Goal: Transaction & Acquisition: Purchase product/service

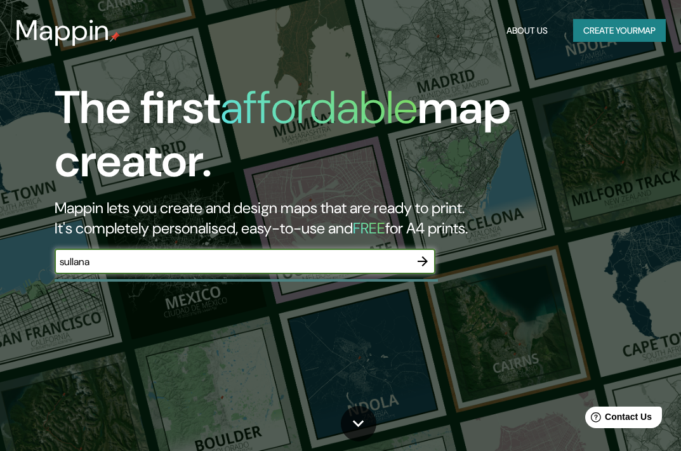
click at [318, 266] on input "sullana" at bounding box center [233, 262] width 356 height 15
click at [211, 255] on input "sullana" at bounding box center [233, 262] width 356 height 15
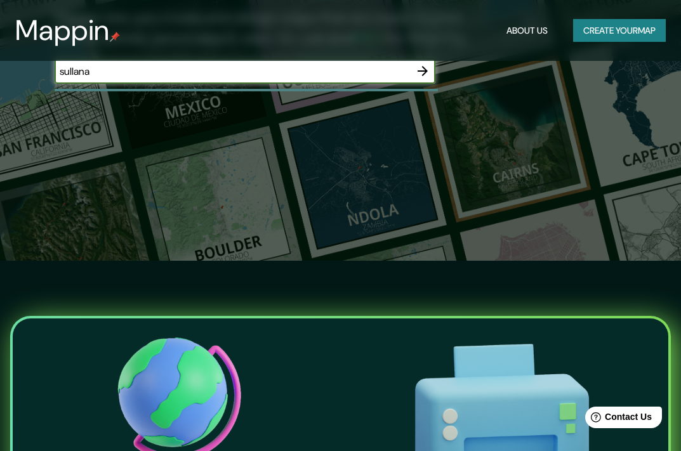
scroll to position [127, 0]
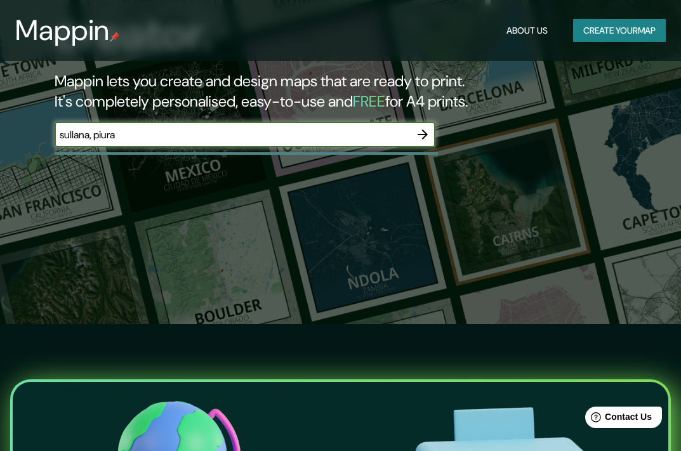
type input "sullana, piura"
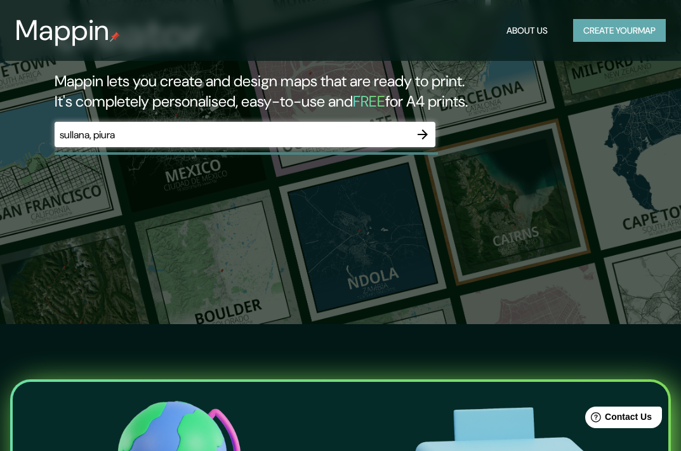
click at [606, 27] on button "Create your map" at bounding box center [619, 30] width 93 height 23
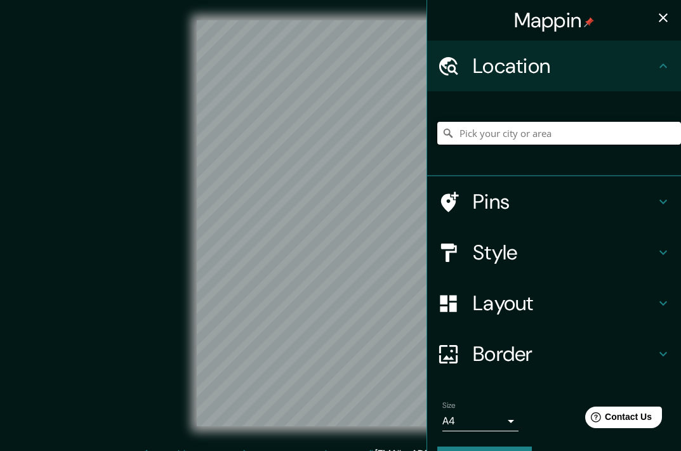
click at [521, 135] on input "Pick your city or area" at bounding box center [559, 133] width 244 height 23
click at [158, 155] on div "© Mapbox © OpenStreetMap Improve this map" at bounding box center [340, 223] width 613 height 406
click at [480, 138] on input "Sullana, Piura, Peru" at bounding box center [559, 133] width 244 height 23
click at [539, 135] on input "Sullana, Piura, Peru" at bounding box center [559, 133] width 244 height 23
drag, startPoint x: 539, startPoint y: 135, endPoint x: 481, endPoint y: 143, distance: 58.5
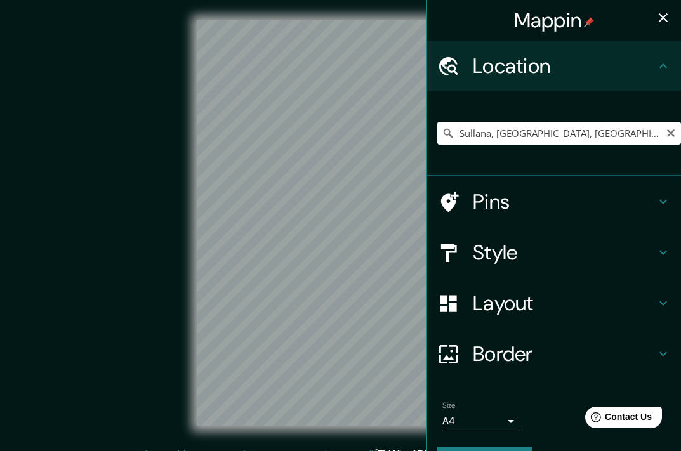
click at [481, 143] on input "Sullana, Piura, Peru" at bounding box center [559, 133] width 244 height 23
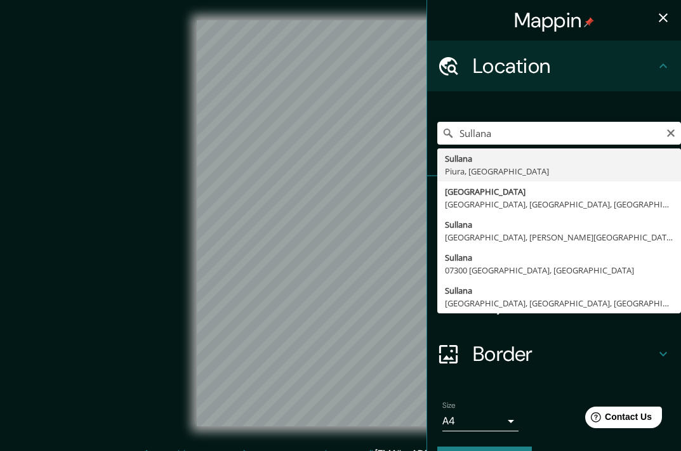
type input "Sullana, Piura, Peru"
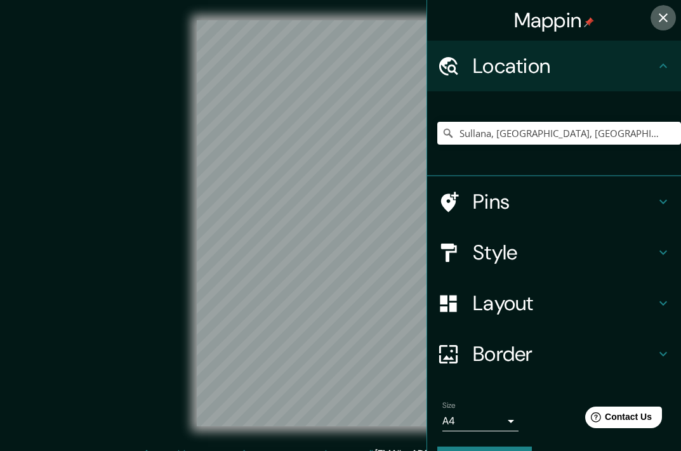
click at [656, 15] on icon "button" at bounding box center [663, 17] width 15 height 15
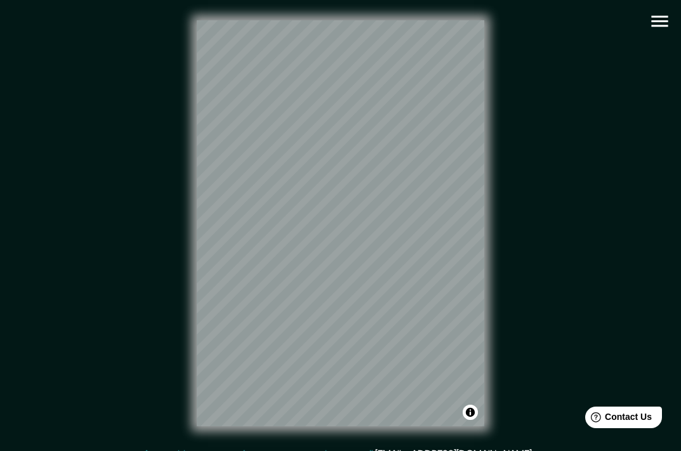
click at [511, 142] on div "© Mapbox © OpenStreetMap Improve this map" at bounding box center [340, 223] width 613 height 406
click at [665, 10] on button "button" at bounding box center [660, 21] width 32 height 32
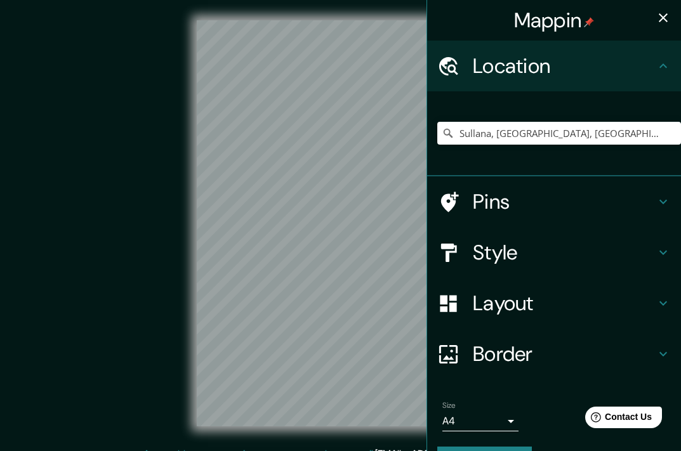
click at [561, 253] on h4 "Style" at bounding box center [564, 252] width 183 height 25
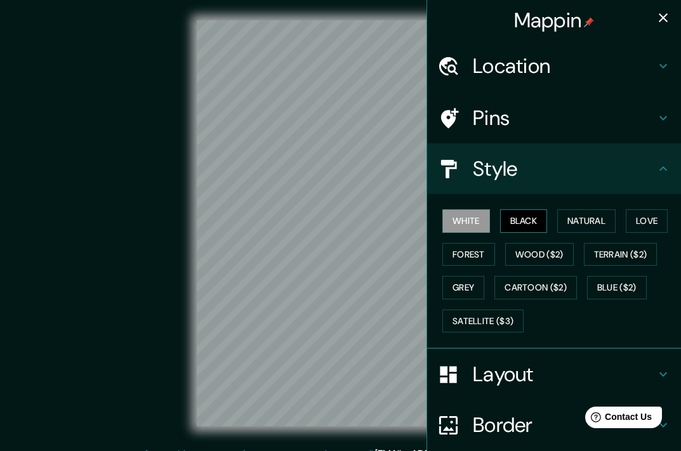
click at [516, 215] on button "Black" at bounding box center [524, 221] width 48 height 23
click at [593, 225] on button "Natural" at bounding box center [586, 221] width 58 height 23
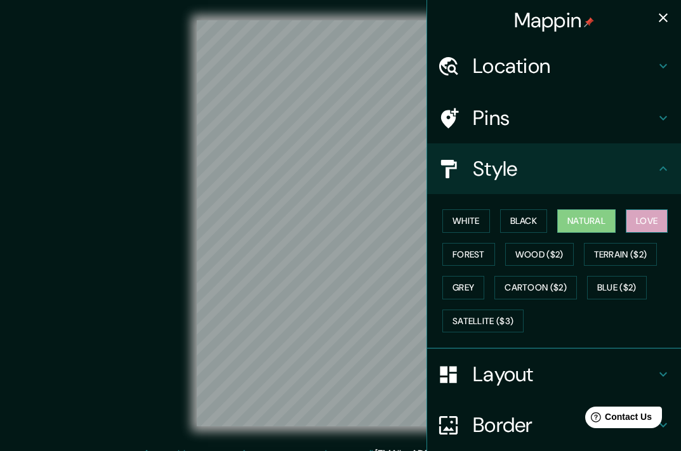
click at [629, 220] on button "Love" at bounding box center [647, 221] width 42 height 23
click at [458, 255] on button "Forest" at bounding box center [469, 254] width 53 height 23
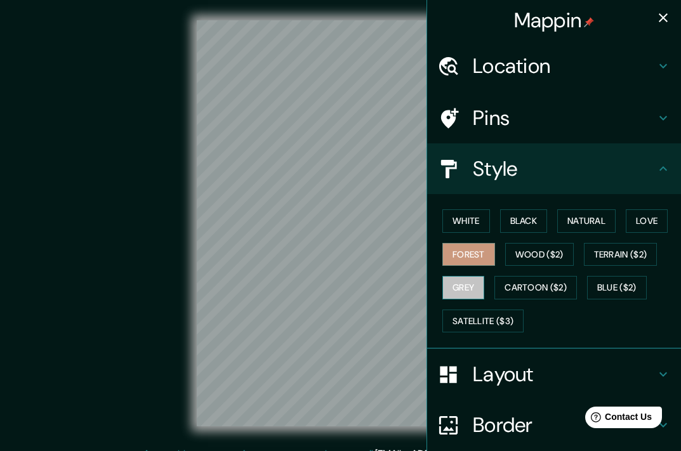
click at [465, 285] on button "Grey" at bounding box center [464, 287] width 42 height 23
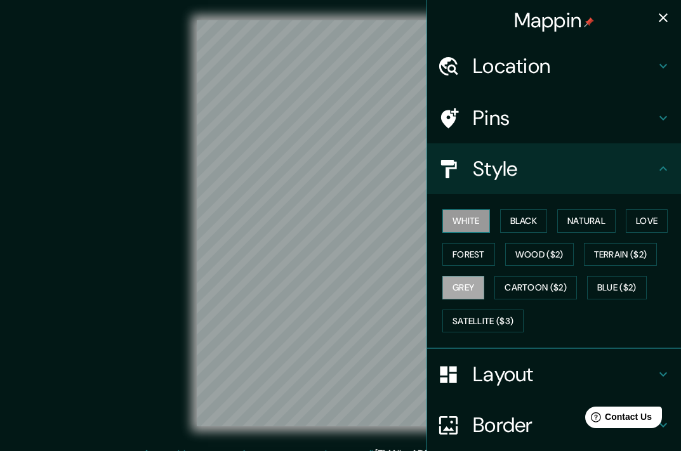
click at [461, 210] on button "White" at bounding box center [467, 221] width 48 height 23
click at [626, 215] on button "Love" at bounding box center [647, 221] width 42 height 23
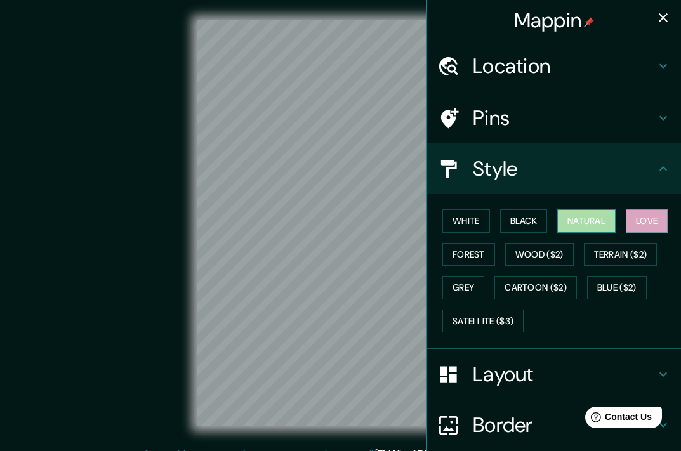
click at [563, 218] on button "Natural" at bounding box center [586, 221] width 58 height 23
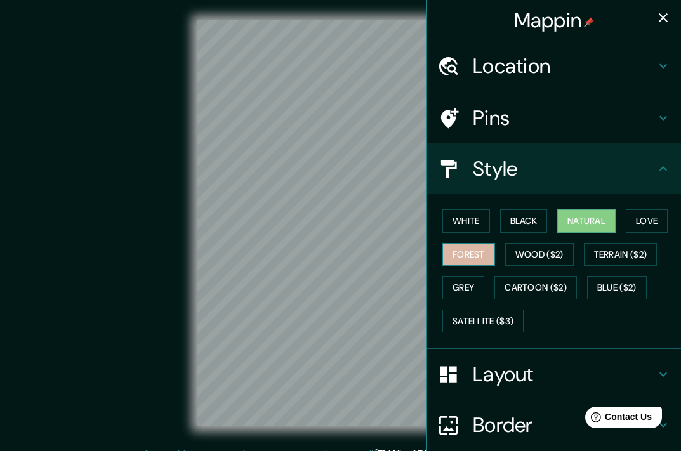
click at [473, 252] on button "Forest" at bounding box center [469, 254] width 53 height 23
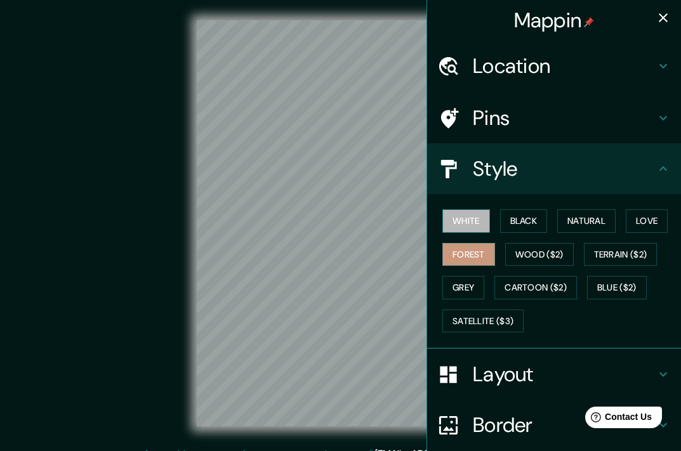
click at [479, 218] on button "White" at bounding box center [467, 221] width 48 height 23
click at [656, 166] on icon at bounding box center [663, 168] width 15 height 15
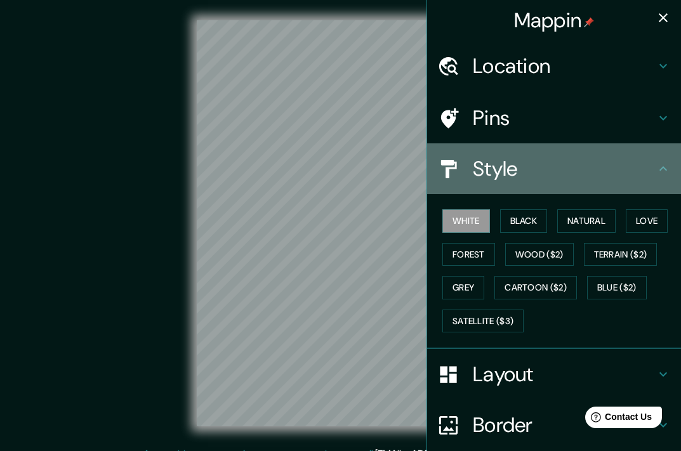
click at [660, 169] on icon at bounding box center [664, 168] width 8 height 4
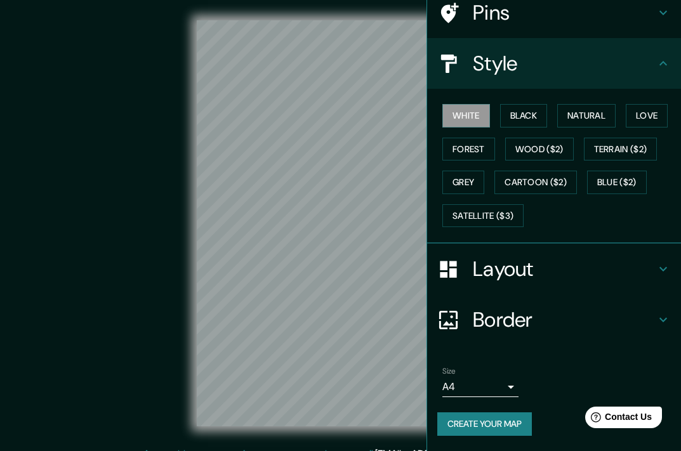
click at [638, 267] on h4 "Layout" at bounding box center [564, 269] width 183 height 25
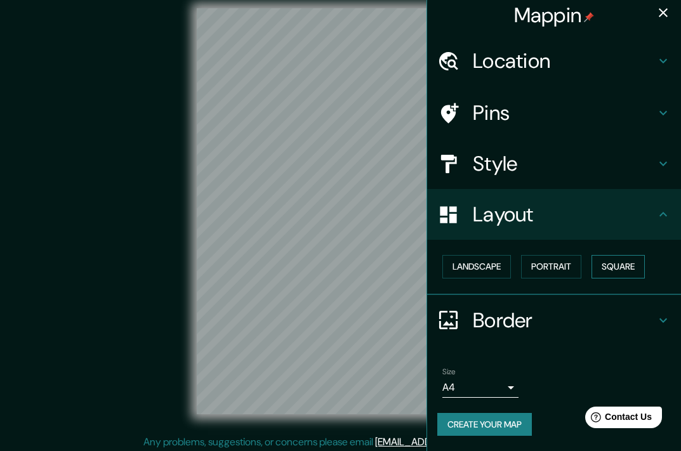
scroll to position [16, 0]
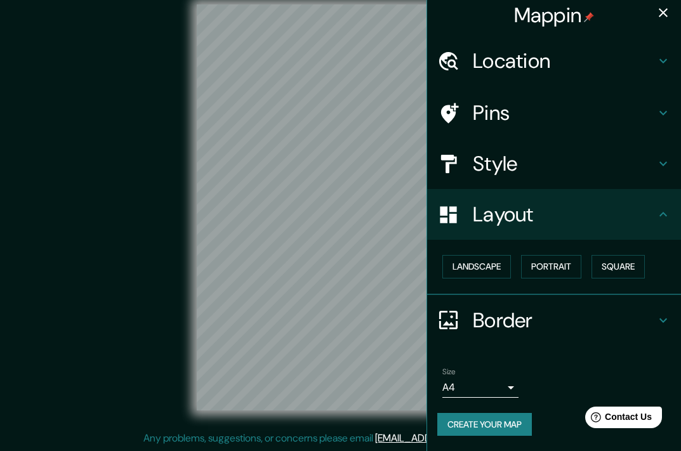
click at [626, 316] on h4 "Border" at bounding box center [564, 320] width 183 height 25
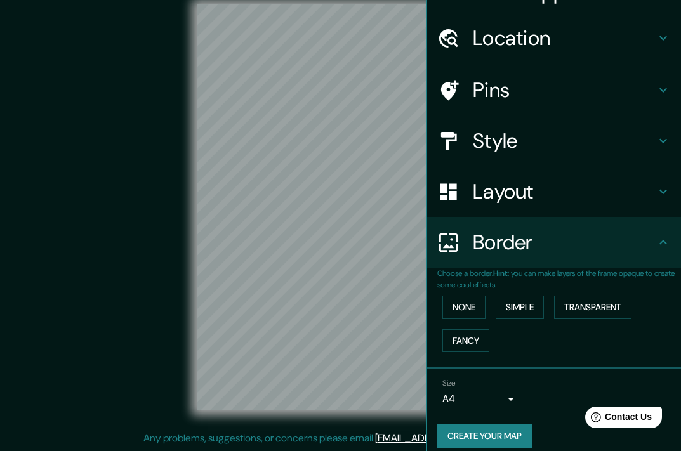
scroll to position [40, 0]
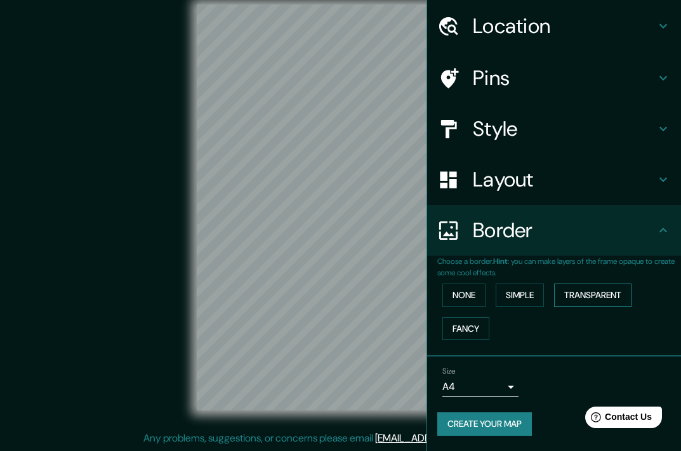
click at [603, 292] on button "Transparent" at bounding box center [592, 295] width 77 height 23
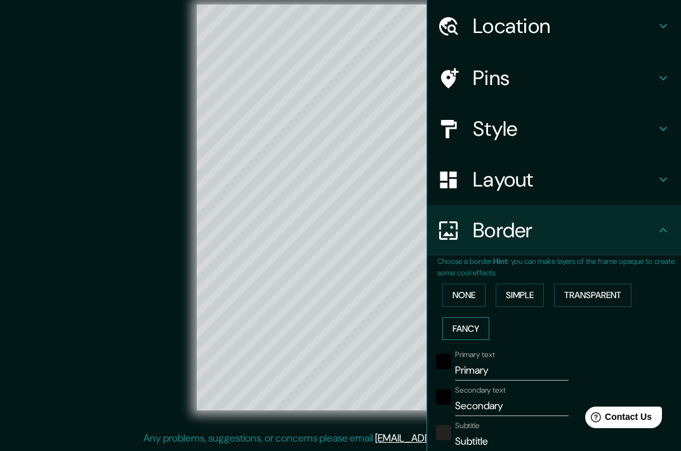
click at [458, 326] on button "Fancy" at bounding box center [466, 328] width 47 height 23
click at [476, 375] on input "Primary" at bounding box center [512, 371] width 114 height 20
type input "s"
type input "181"
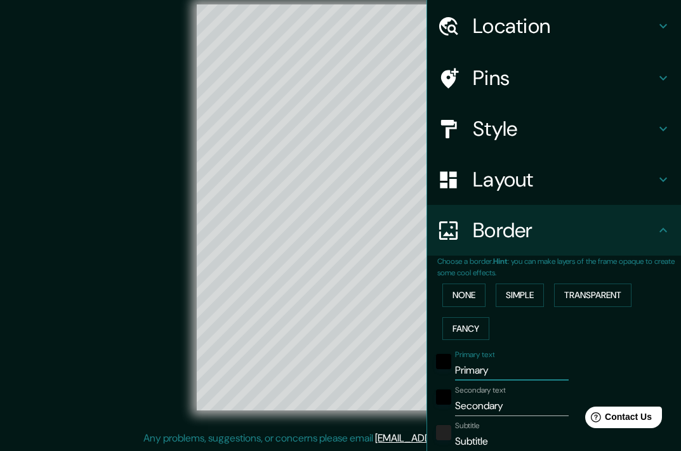
type input "36"
type input "18"
type input "su"
type input "181"
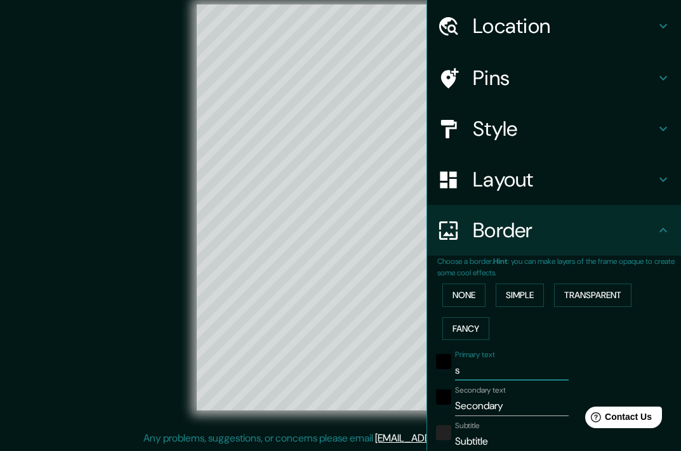
type input "36"
type input "18"
type input "s"
type input "181"
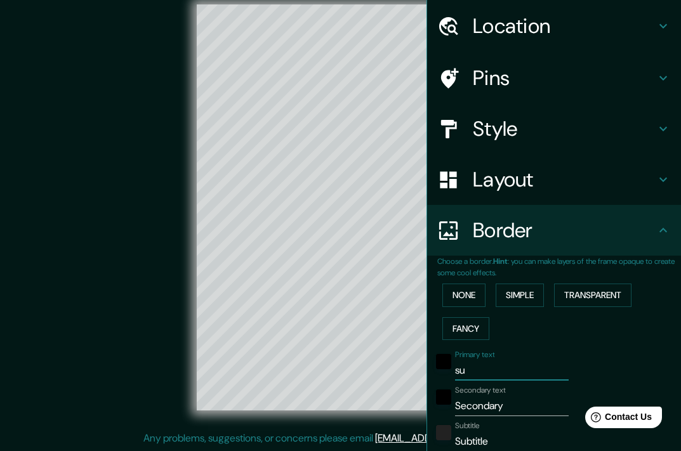
type input "36"
type input "18"
type input "181"
type input "36"
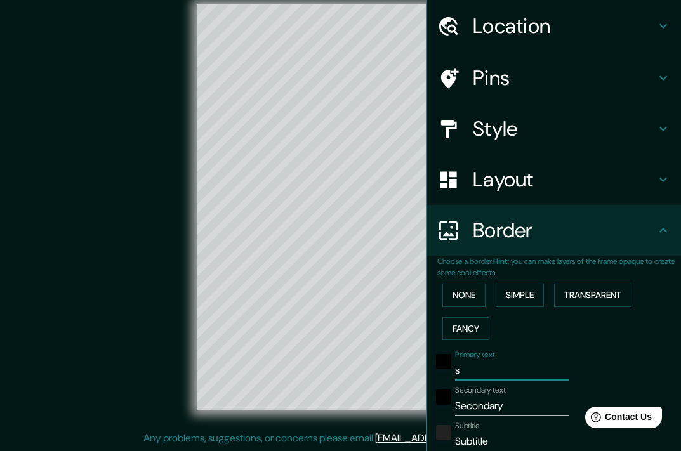
type input "36"
type input "18"
type input "S"
type input "181"
type input "36"
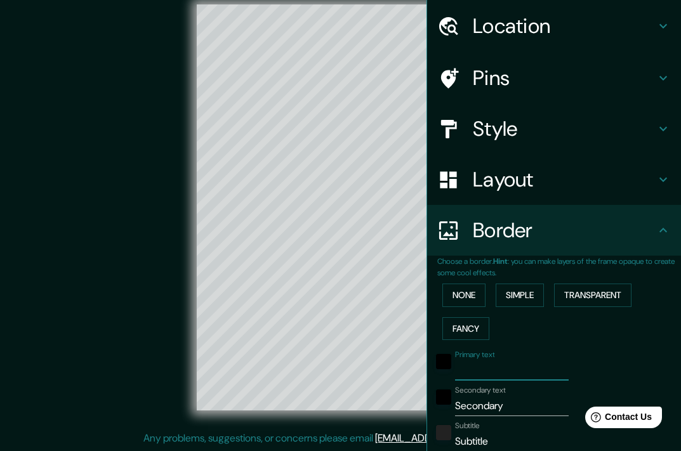
type input "36"
type input "18"
type input "SU"
type input "181"
type input "36"
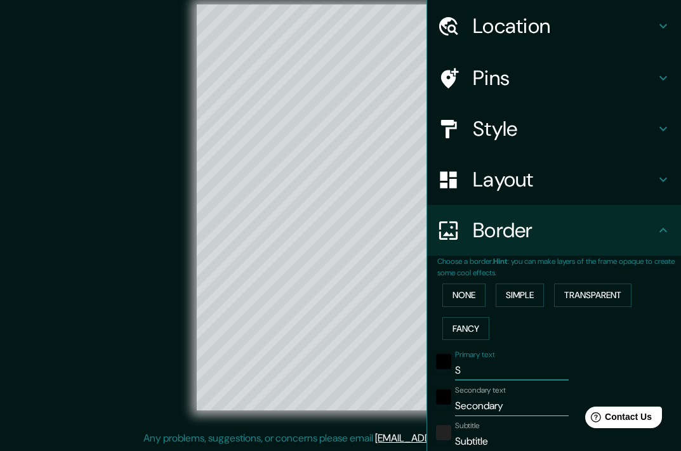
type input "36"
type input "18"
type input "SUL"
type input "181"
type input "36"
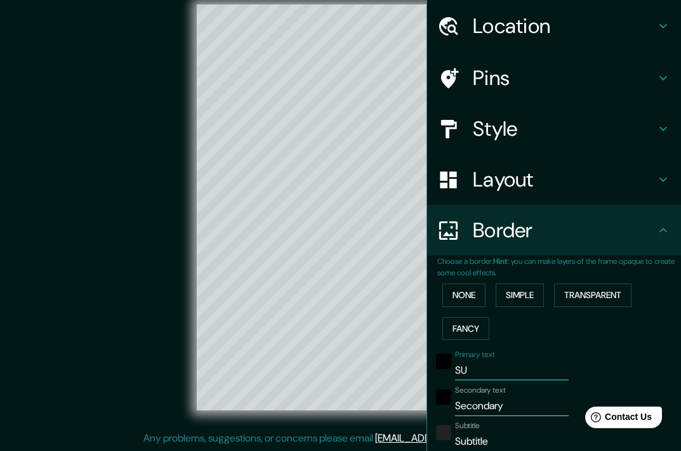
type input "36"
type input "18"
type input "SULL"
type input "181"
type input "36"
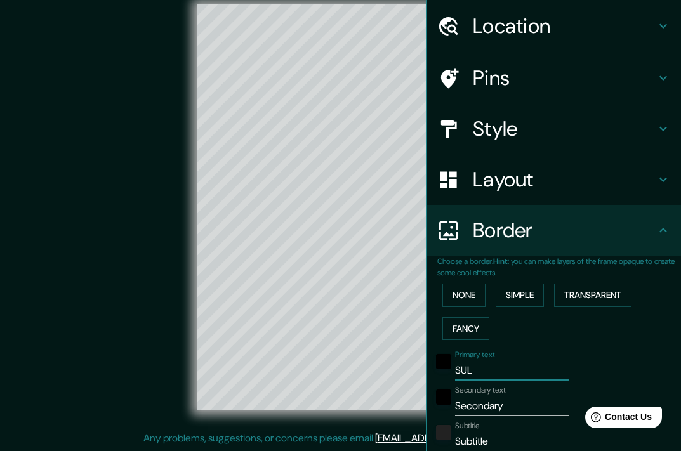
type input "36"
type input "18"
type input "SULLA"
type input "181"
type input "36"
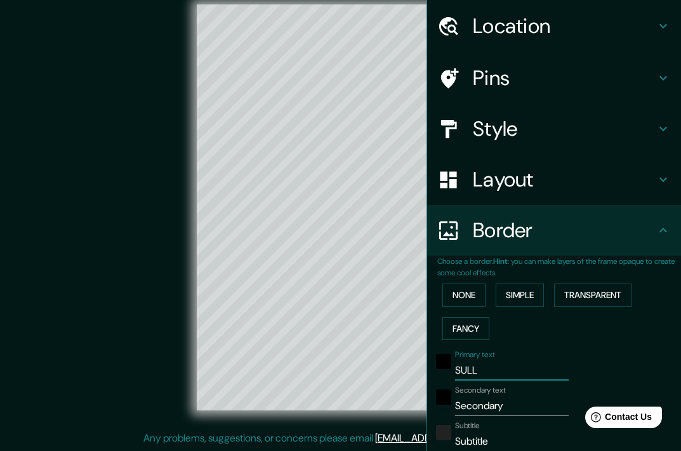
type input "36"
type input "18"
type input "SULLAN"
type input "181"
type input "36"
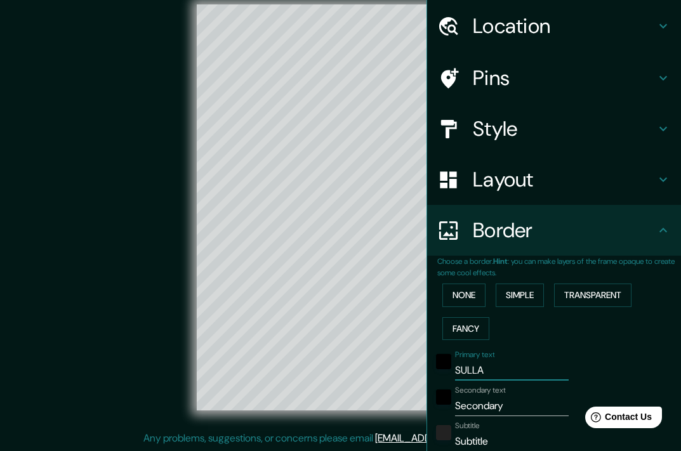
type input "36"
type input "18"
type input "SULLANA"
type input "181"
type input "36"
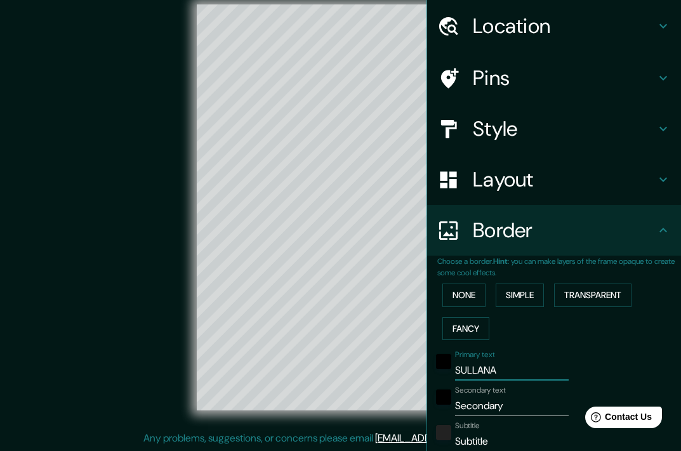
type input "36"
type input "18"
type input "SULLANA"
click at [514, 406] on input "Secondary" at bounding box center [512, 406] width 114 height 20
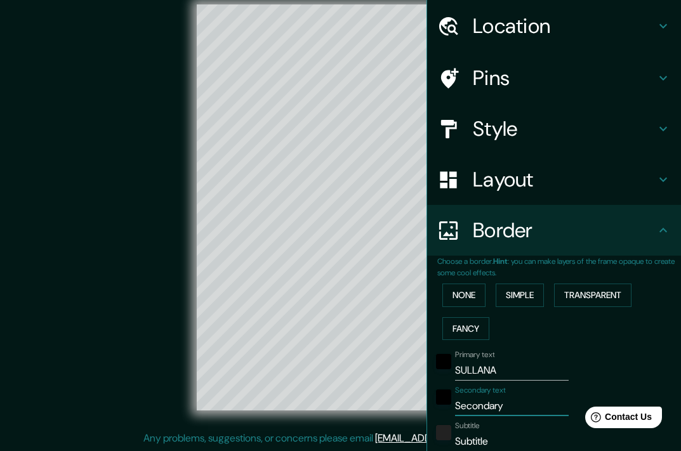
type input "P"
type input "181"
type input "36"
type input "18"
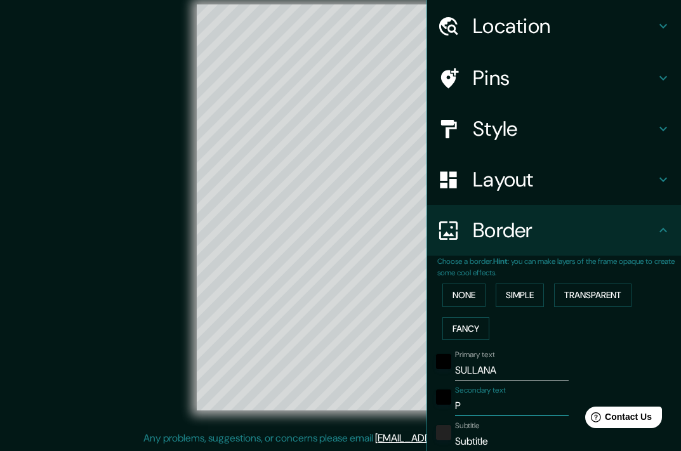
type input "PI"
type input "181"
type input "36"
type input "18"
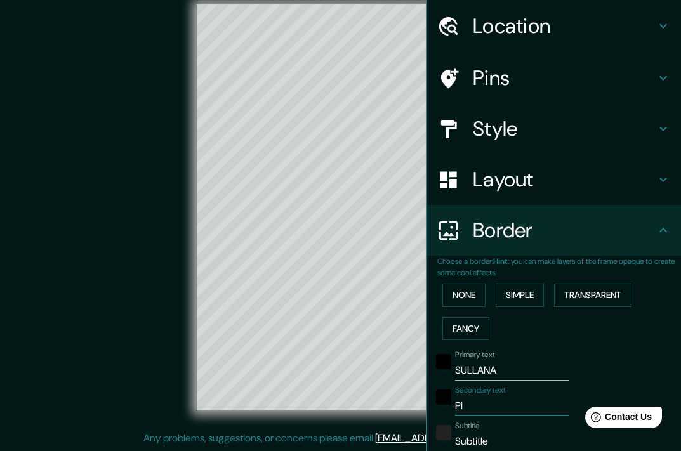
type input "PIU"
type input "181"
type input "36"
type input "18"
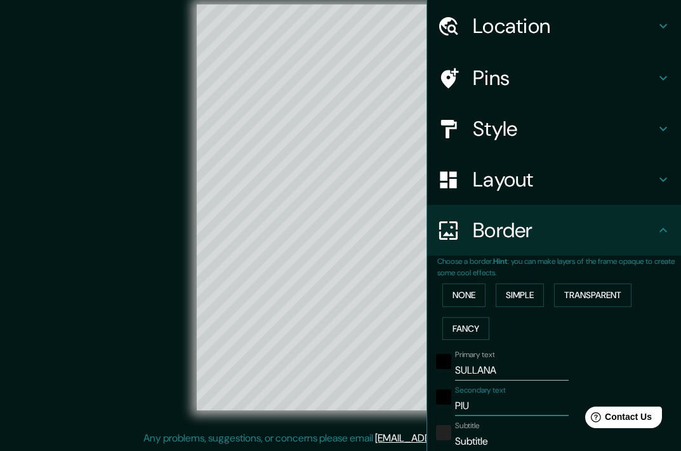
type input "PIUR"
type input "181"
type input "36"
type input "18"
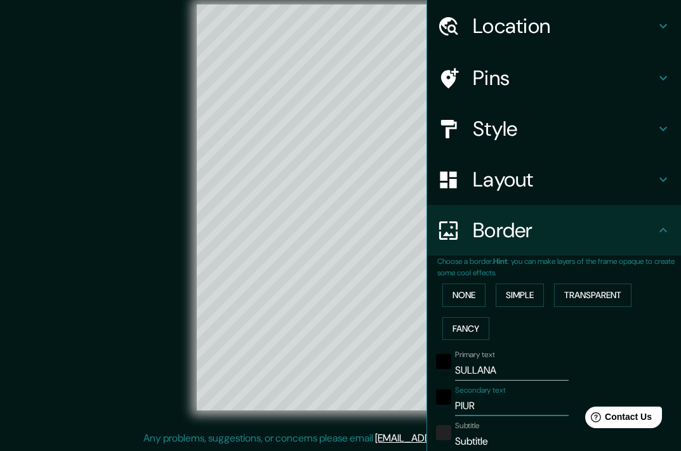
type input "PIURA"
type input "181"
type input "36"
type input "18"
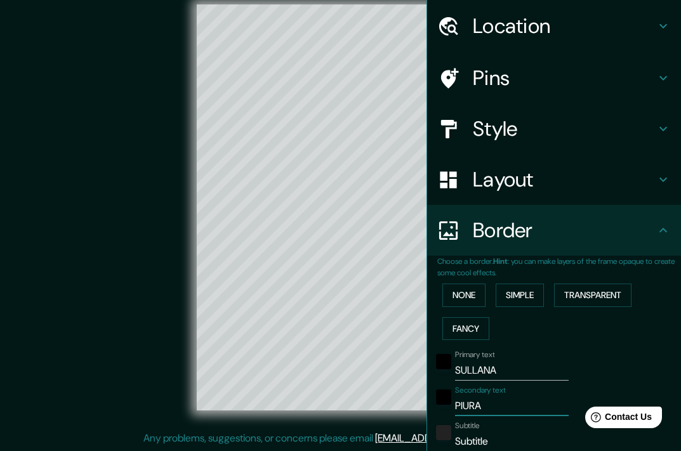
type input "PIURA,"
type input "181"
type input "36"
type input "18"
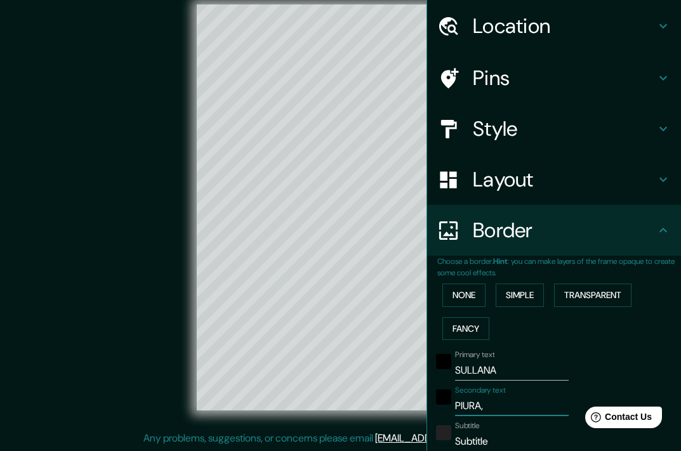
type input "PIURA,"
type input "181"
type input "36"
type input "18"
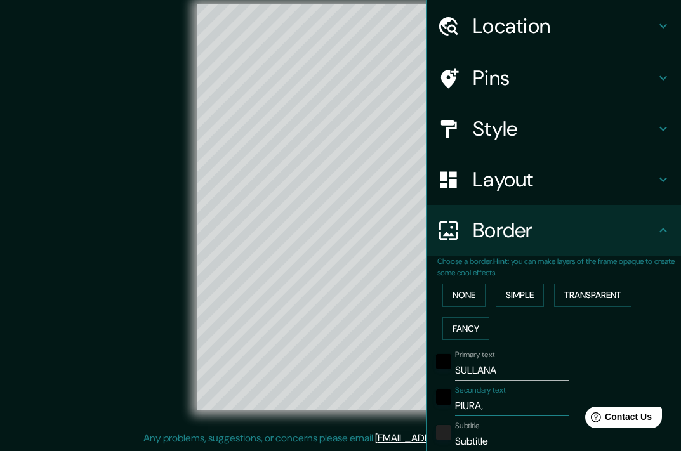
type input "PIURA, P"
type input "181"
type input "36"
type input "18"
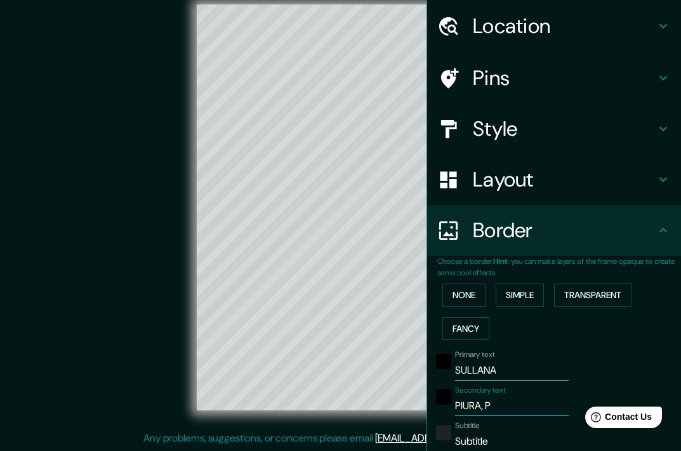
type input "PIURA, PE"
type input "181"
type input "36"
type input "18"
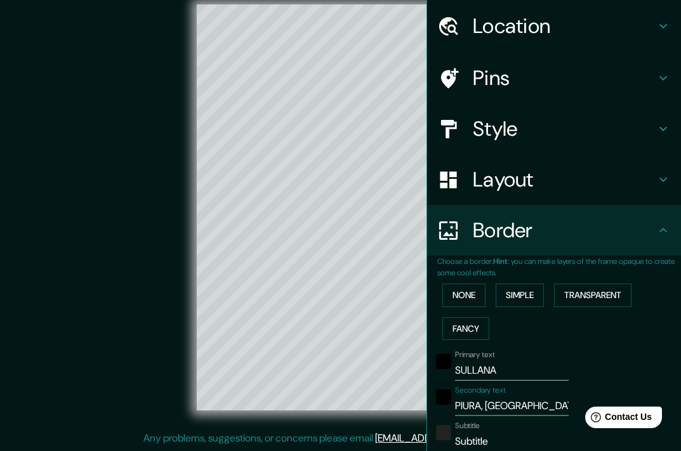
type input "PIURA, PER"
type input "181"
type input "36"
type input "18"
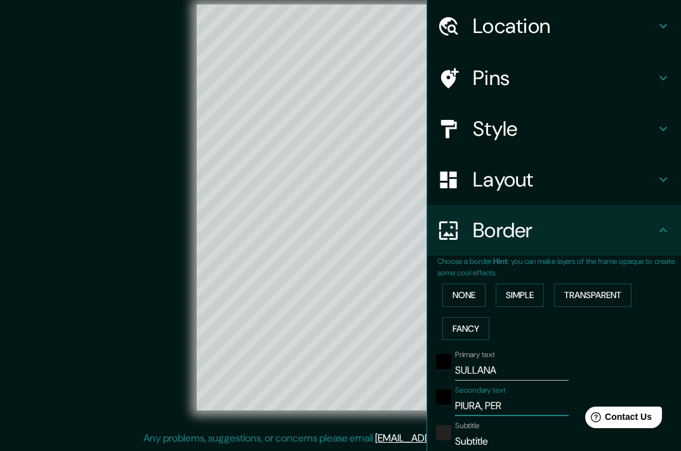
type input "PIURA, PERU"
type input "181"
type input "36"
type input "18"
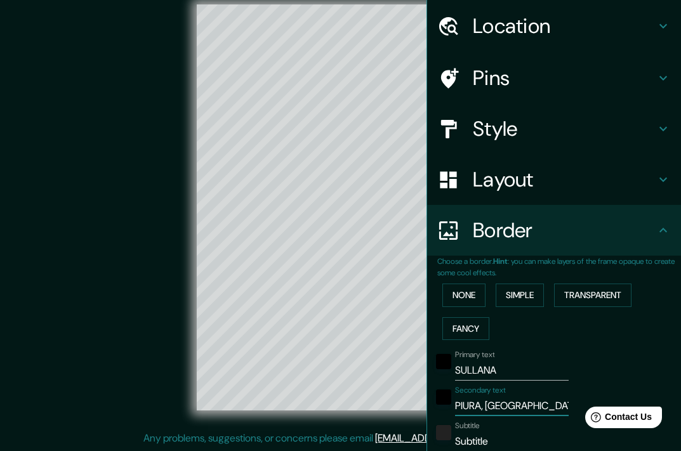
click at [495, 404] on input "PIURA, PERU" at bounding box center [512, 406] width 114 height 20
paste input "erú"
type input "PIURA, Perú"
type input "181"
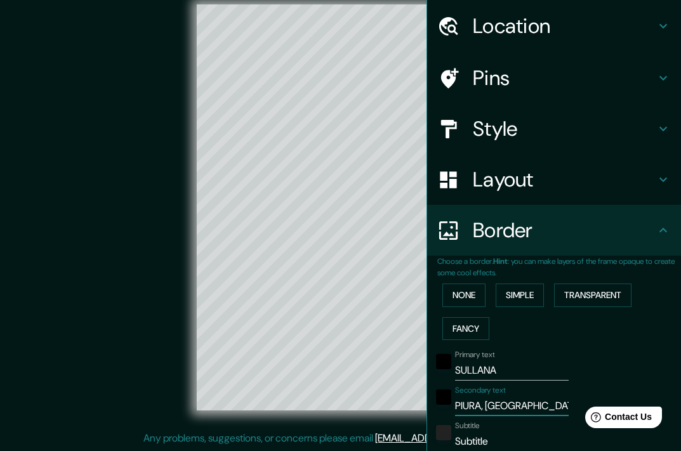
type input "36"
type input "18"
type input "PIURA, Perú"
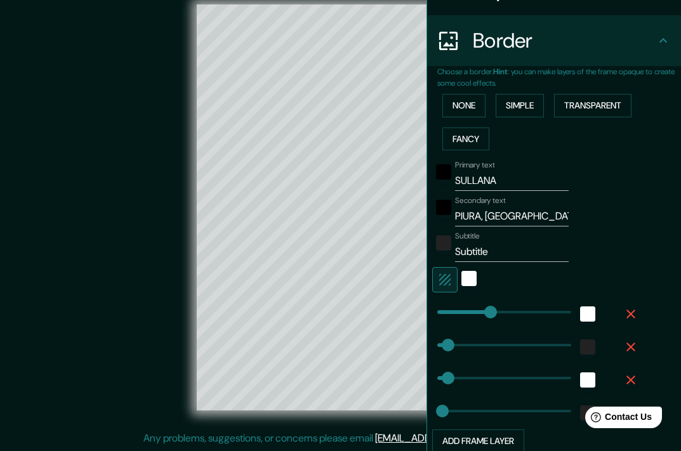
scroll to position [230, 0]
type input "181"
click at [493, 249] on input "Subtitle" at bounding box center [512, 251] width 114 height 20
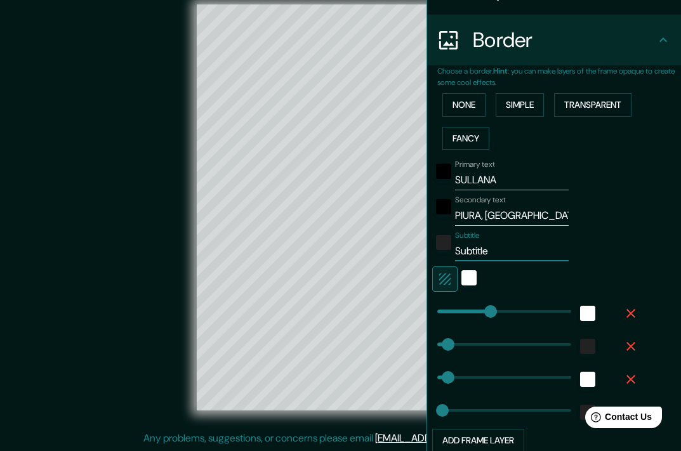
paste input "4°54′14″S 80°41′07″O"
type input "4°54′14″S 80°41′07″O"
type input "181"
type input "36"
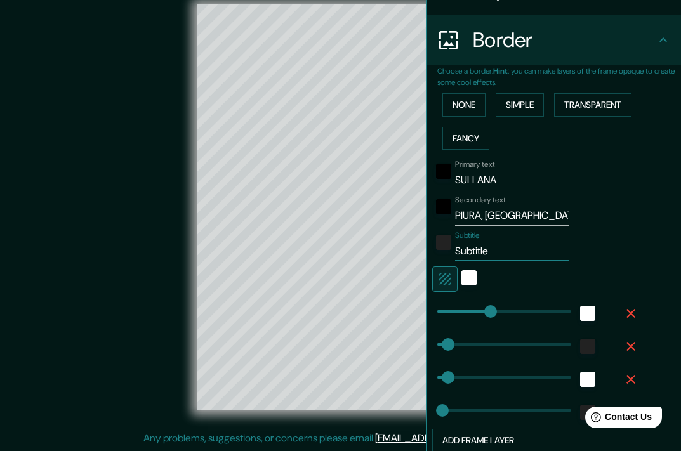
type input "18"
type input "4°54′14″S 80°41′07″O"
click at [628, 243] on div "Subtitle 4°54′14″S 80°41′07″O" at bounding box center [536, 246] width 208 height 30
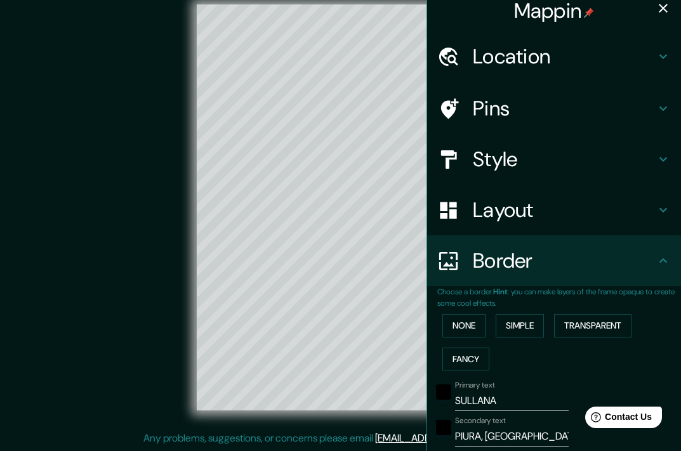
scroll to position [0, 0]
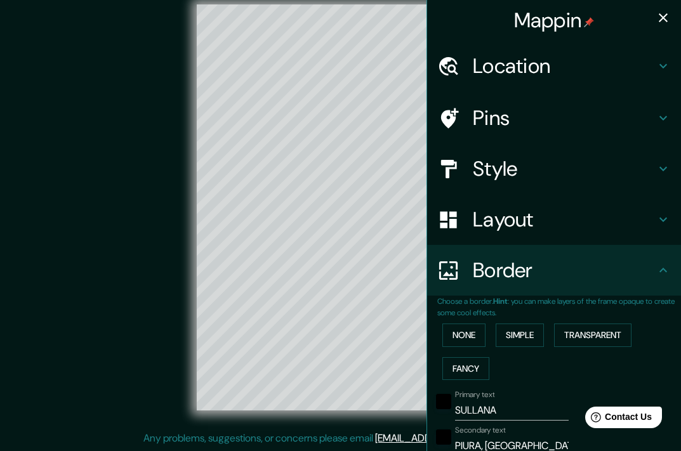
click at [659, 15] on icon "button" at bounding box center [663, 17] width 9 height 9
type input "181"
type input "36"
type input "18"
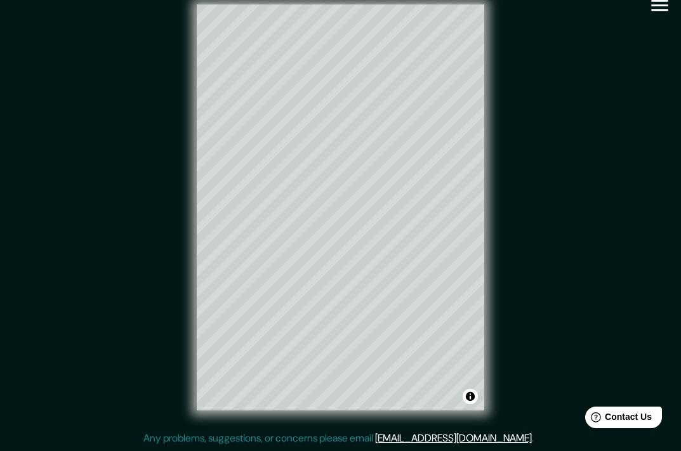
click at [663, 11] on icon "button" at bounding box center [659, 5] width 17 height 11
type input "181"
type input "36"
type input "18"
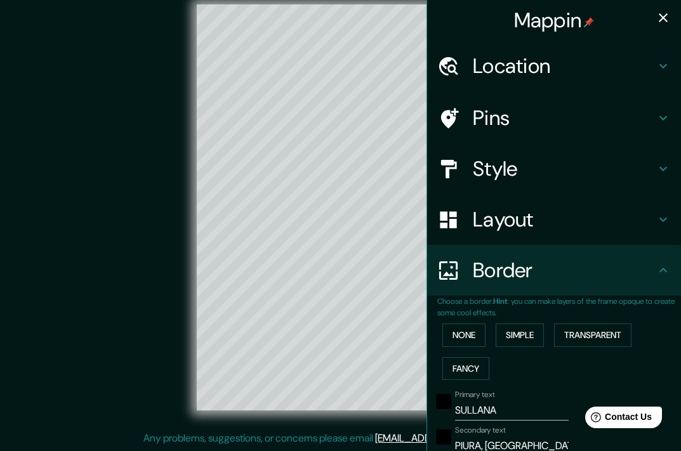
click at [564, 171] on h4 "Style" at bounding box center [564, 168] width 183 height 25
type input "181"
type input "36"
type input "18"
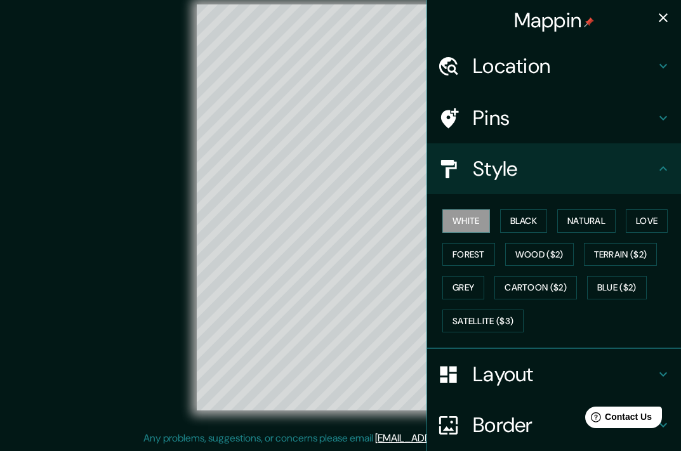
click at [656, 166] on icon at bounding box center [663, 168] width 15 height 15
click at [607, 374] on h4 "Layout" at bounding box center [564, 374] width 183 height 25
type input "181"
type input "36"
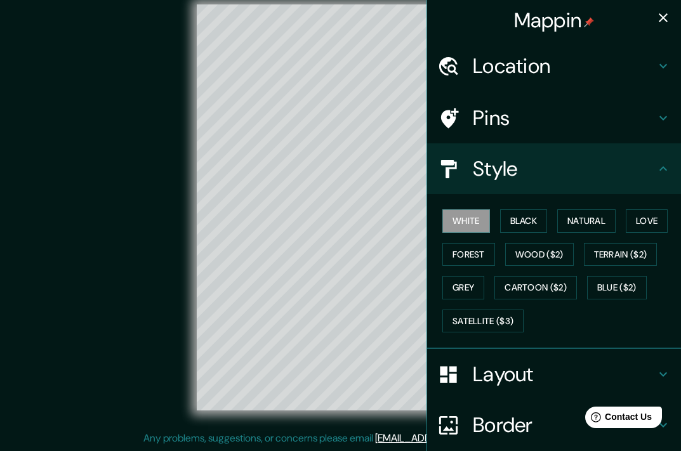
type input "18"
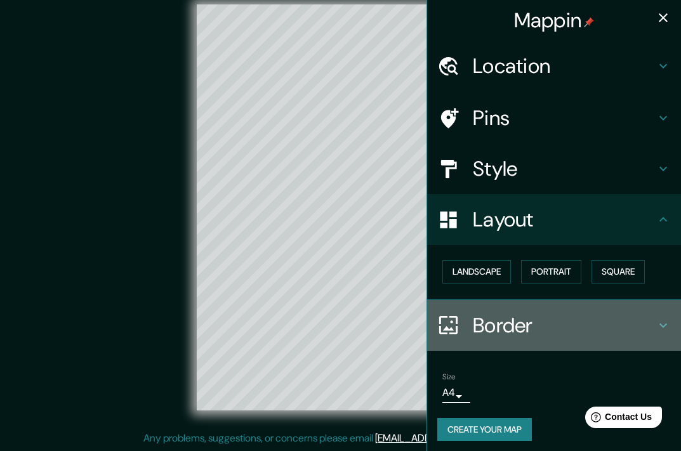
click at [601, 340] on div "Border" at bounding box center [554, 325] width 254 height 51
type input "181"
type input "36"
type input "18"
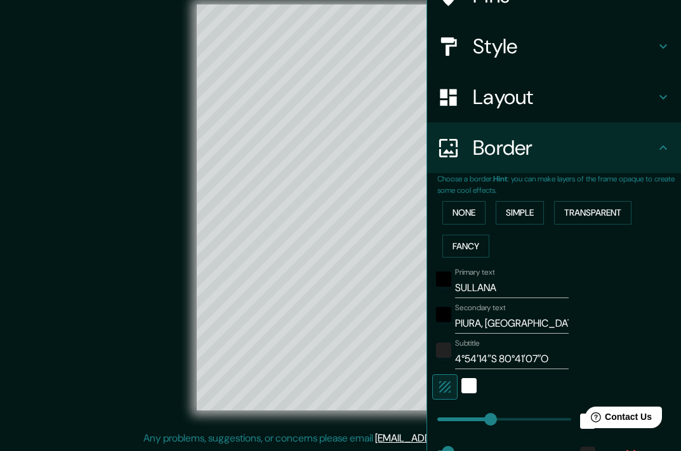
scroll to position [127, 0]
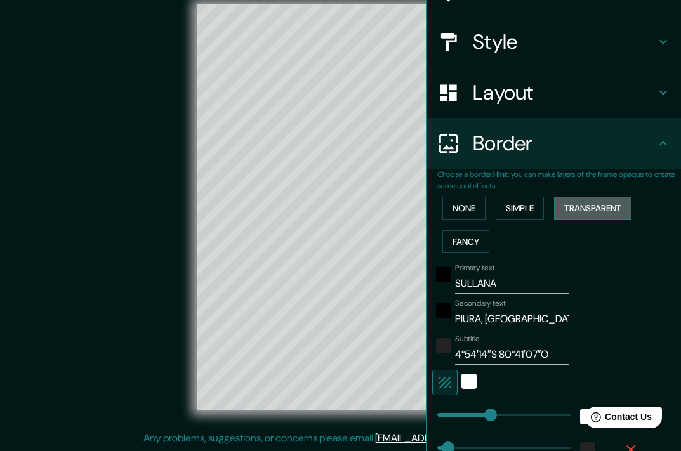
click at [601, 205] on button "Transparent" at bounding box center [592, 208] width 77 height 23
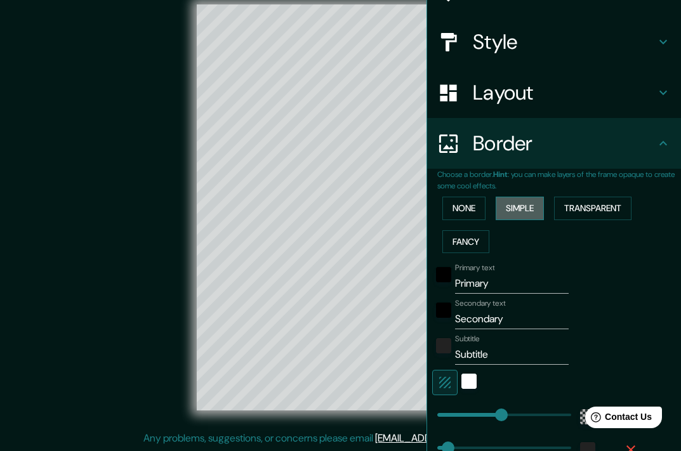
click at [531, 206] on button "Simple" at bounding box center [520, 208] width 48 height 23
click at [467, 207] on button "None" at bounding box center [464, 208] width 43 height 23
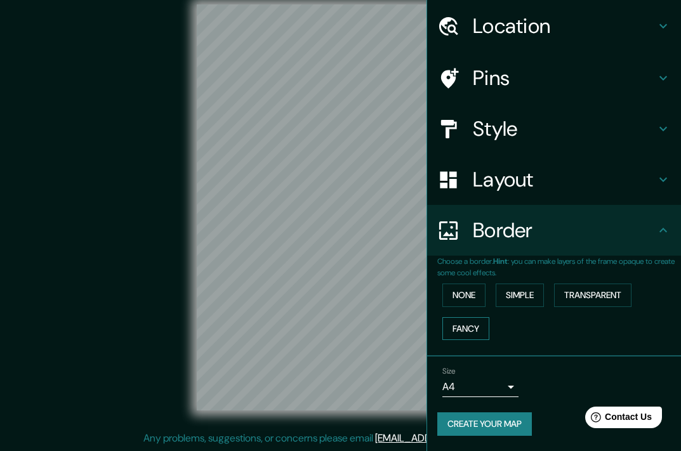
click at [458, 326] on button "Fancy" at bounding box center [466, 328] width 47 height 23
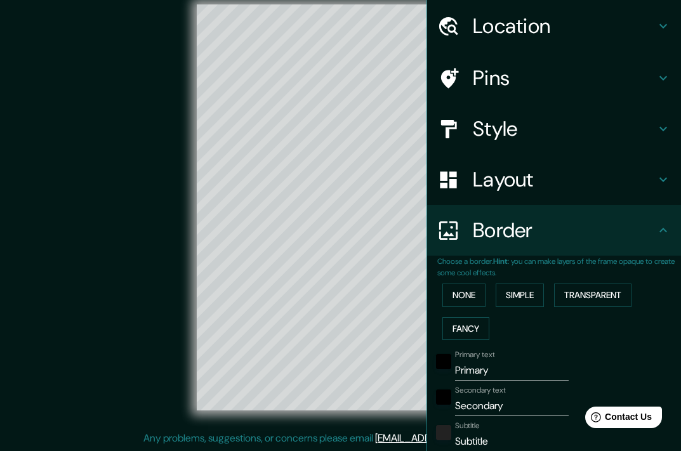
click at [555, 110] on div "Style" at bounding box center [554, 128] width 254 height 51
type input "181"
type input "36"
type input "18"
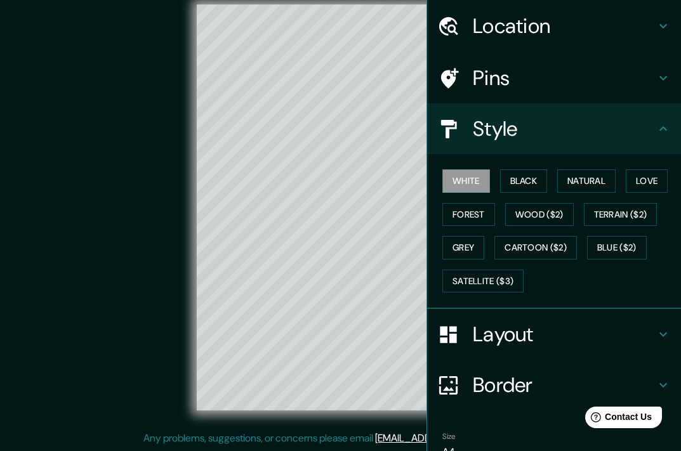
drag, startPoint x: 523, startPoint y: 179, endPoint x: 626, endPoint y: 196, distance: 104.8
click at [524, 179] on button "Black" at bounding box center [524, 181] width 48 height 23
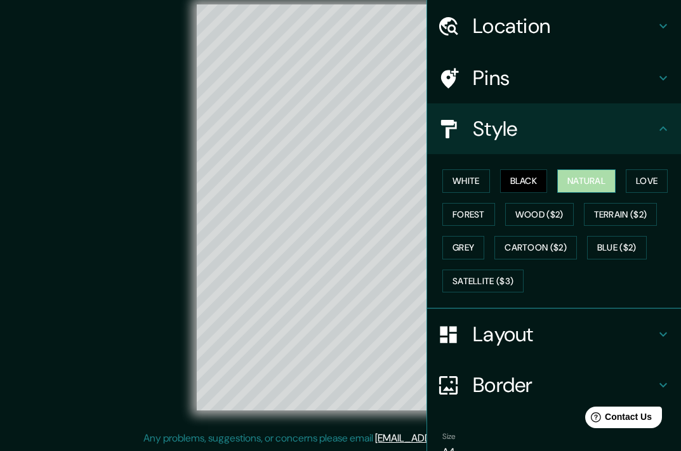
click at [590, 178] on button "Natural" at bounding box center [586, 181] width 58 height 23
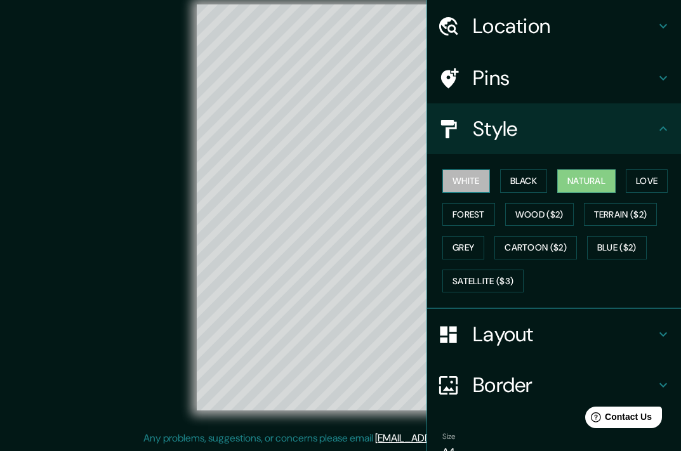
click at [462, 179] on button "White" at bounding box center [467, 181] width 48 height 23
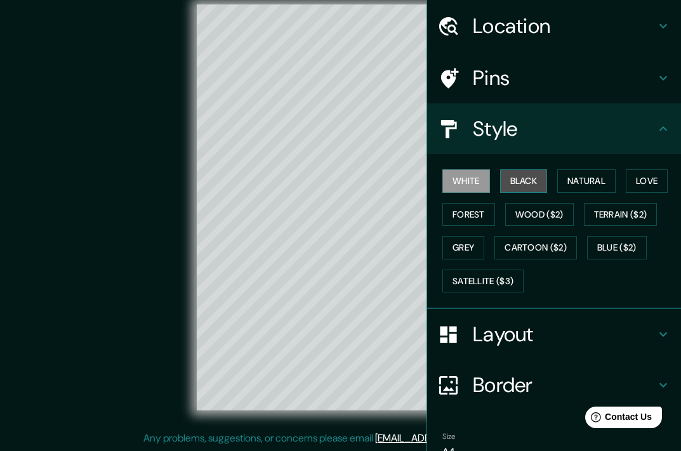
click at [500, 175] on button "Black" at bounding box center [524, 181] width 48 height 23
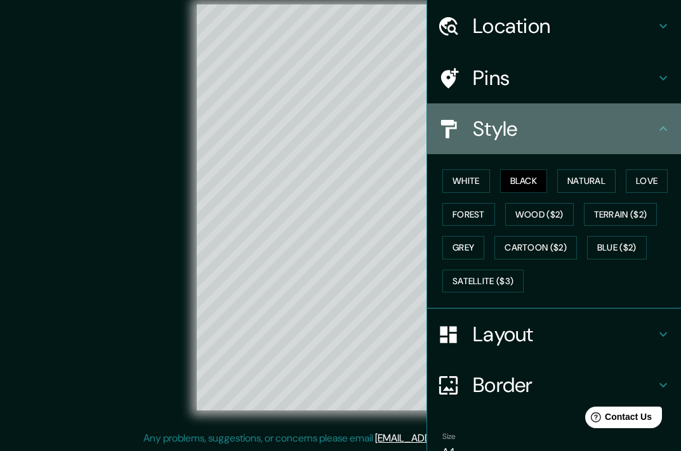
click at [660, 130] on icon at bounding box center [664, 128] width 8 height 4
click at [660, 126] on icon at bounding box center [664, 128] width 8 height 4
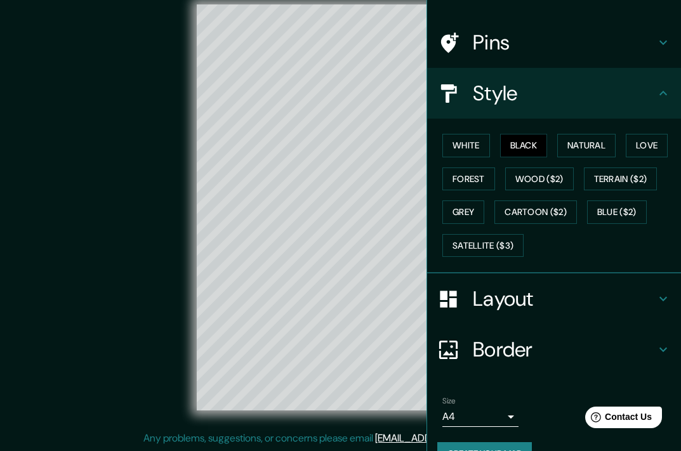
scroll to position [105, 0]
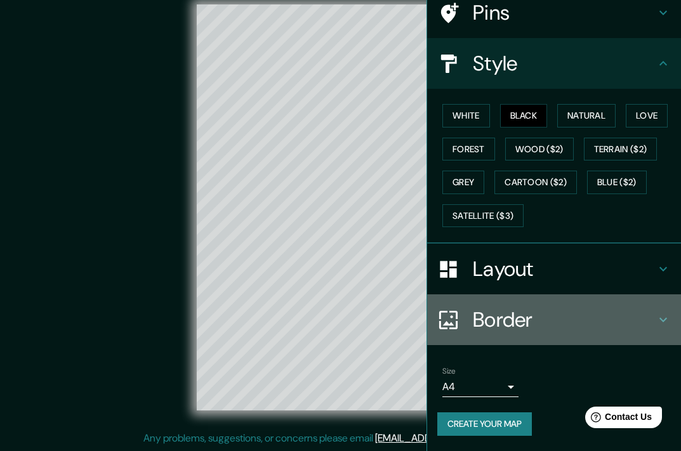
click at [596, 323] on h4 "Border" at bounding box center [564, 319] width 183 height 25
type input "181"
type input "36"
type input "18"
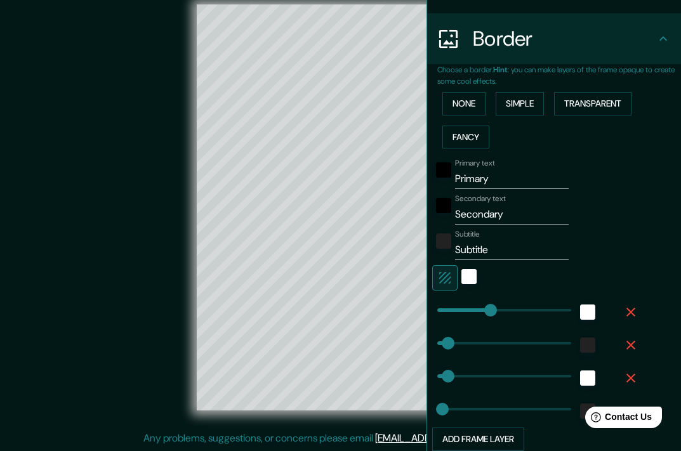
scroll to position [232, 0]
click at [507, 182] on input "Primary" at bounding box center [512, 178] width 114 height 20
type input "S"
type input "181"
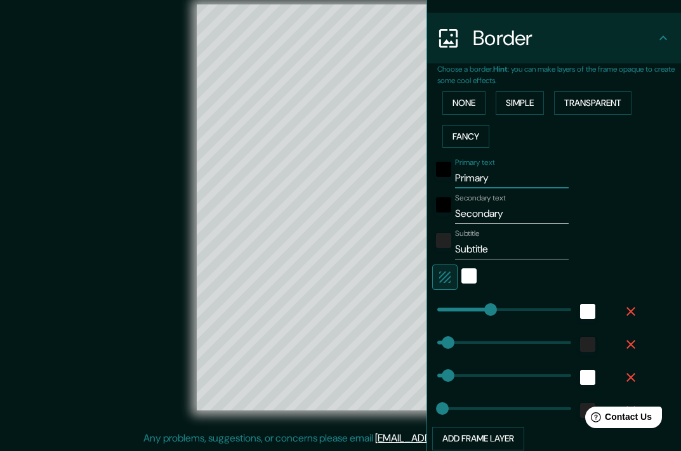
type input "36"
type input "18"
type input "SU"
type input "181"
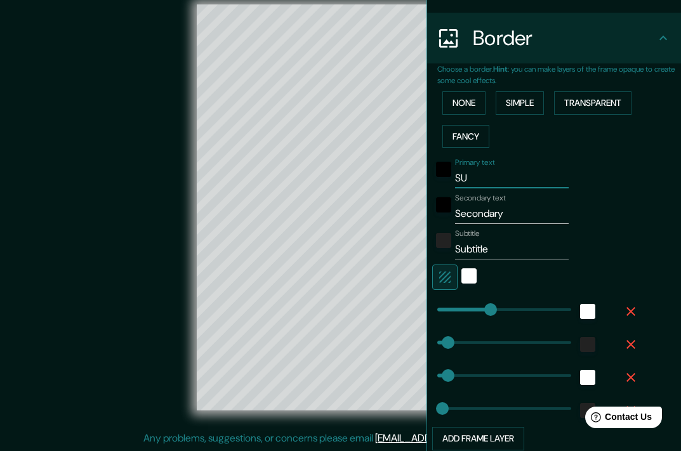
type input "36"
type input "18"
type input "SUL"
type input "181"
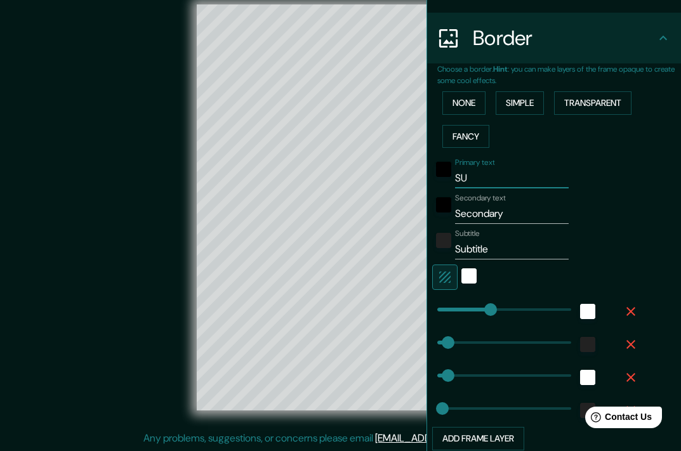
type input "36"
type input "18"
type input "SULL"
type input "181"
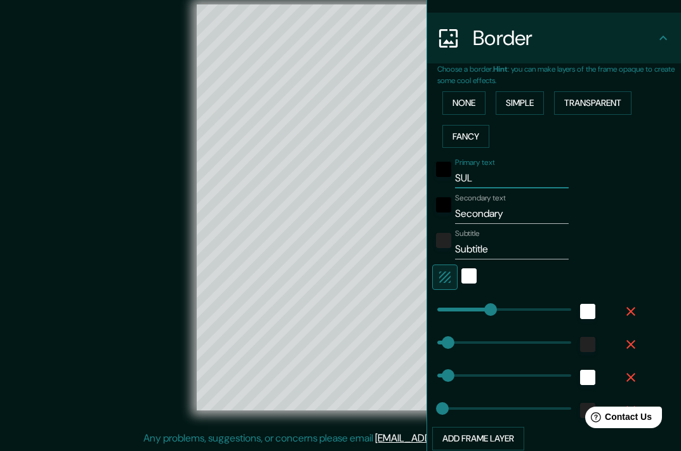
type input "36"
type input "18"
type input "SULLA"
type input "181"
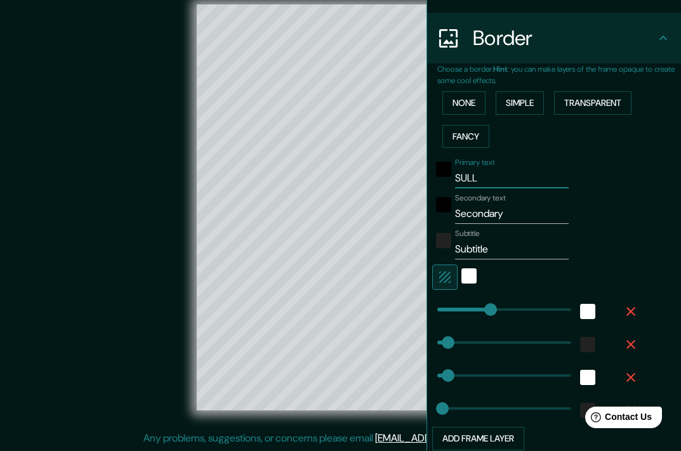
type input "36"
type input "18"
type input "SULLAN"
type input "181"
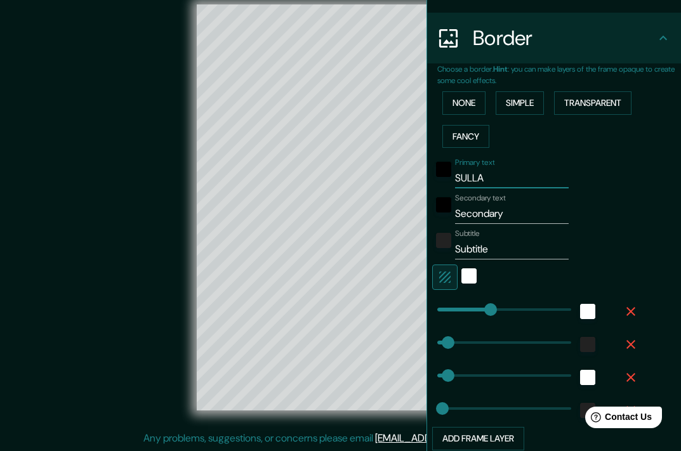
type input "36"
type input "18"
type input "SULLANA"
type input "181"
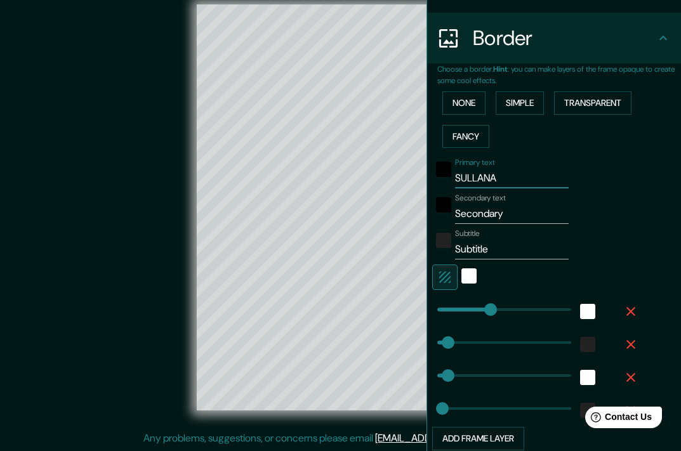
type input "36"
type input "18"
type input "SULLANA"
click at [436, 197] on button "black" at bounding box center [443, 204] width 15 height 15
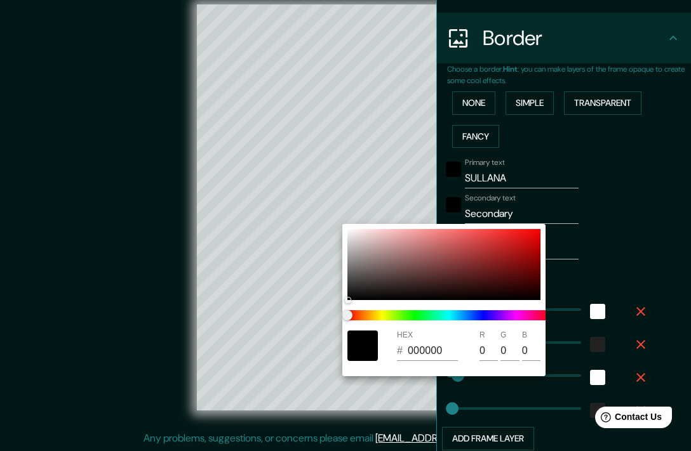
click at [507, 206] on div at bounding box center [345, 225] width 691 height 451
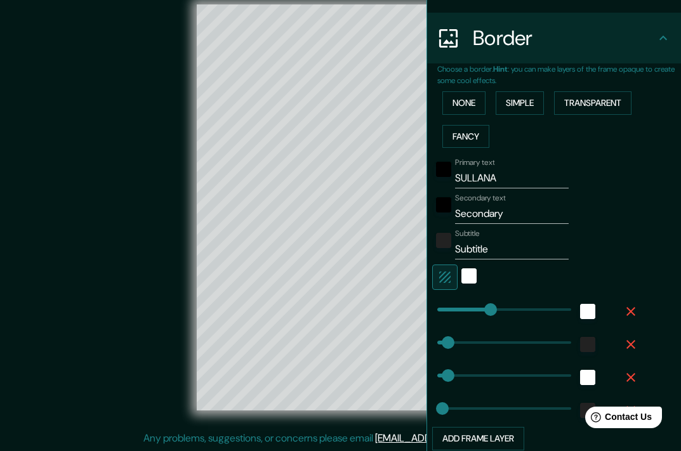
click at [514, 215] on input "Secondary" at bounding box center [512, 214] width 114 height 20
type input "P"
type input "181"
type input "36"
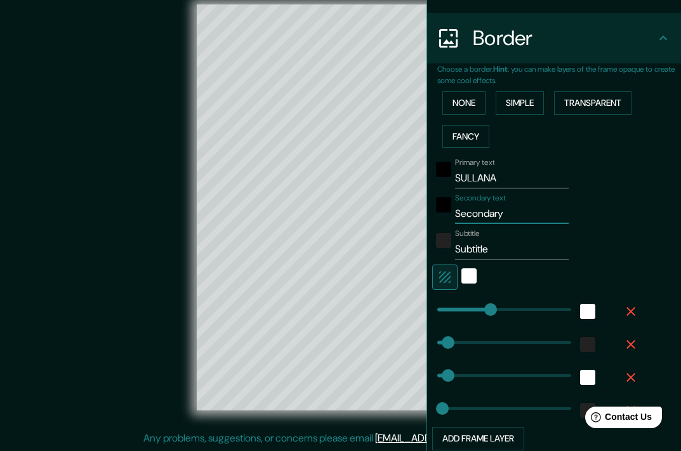
type input "36"
type input "18"
type input "PI"
type input "181"
type input "36"
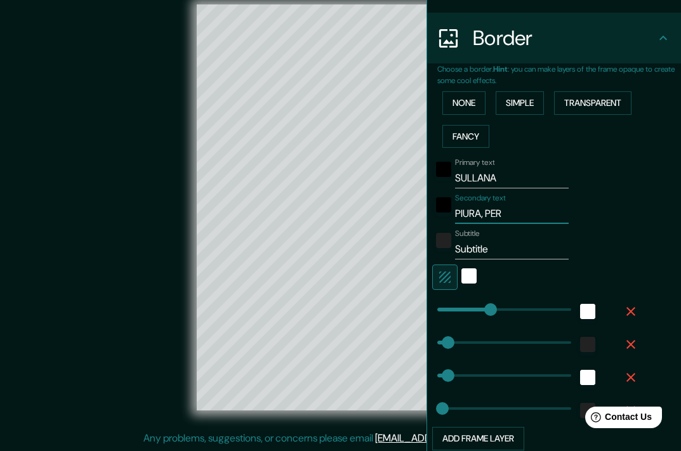
click at [490, 216] on input "PIURA, PER" at bounding box center [512, 214] width 114 height 20
paste input "erú"
click at [493, 243] on input "Subtitle" at bounding box center [512, 249] width 114 height 20
click at [490, 251] on input "Subtitle" at bounding box center [512, 249] width 114 height 20
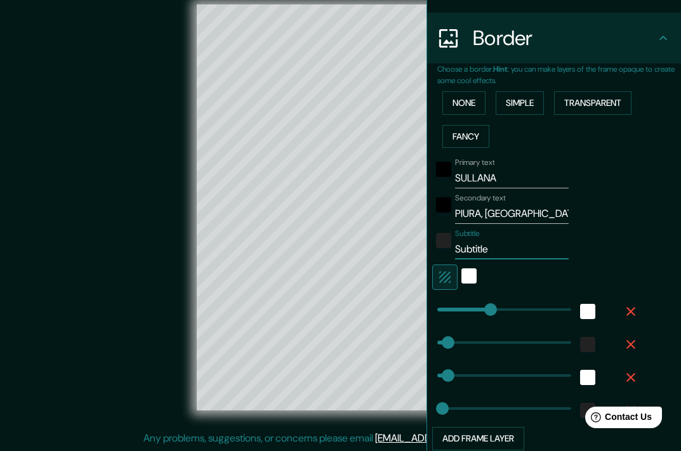
click at [490, 251] on input "Subtitle" at bounding box center [512, 249] width 114 height 20
paste input "4°54′14″S 80°41′07″O﻿"
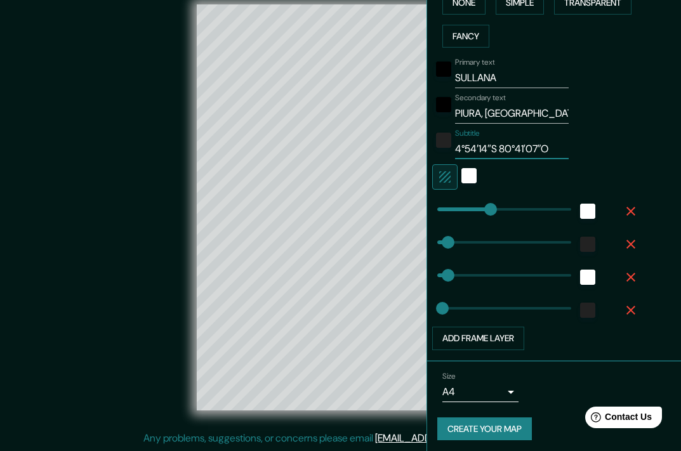
scroll to position [337, 0]
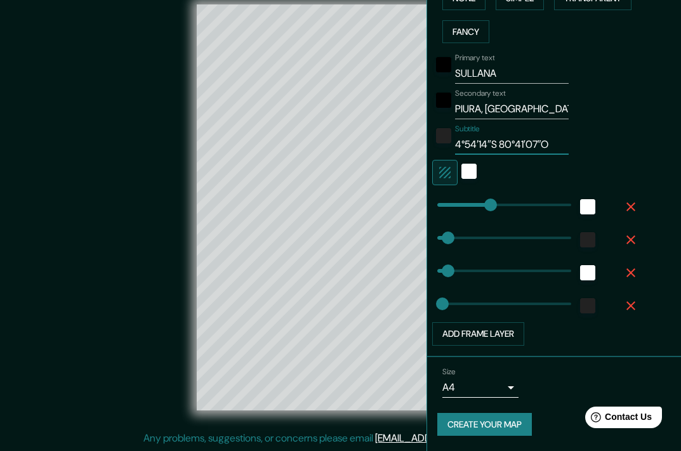
click at [484, 384] on body "Mappin Location Sullana, Piura, Peru Pins Style Layout Border Choose a border. …" at bounding box center [340, 209] width 681 height 451
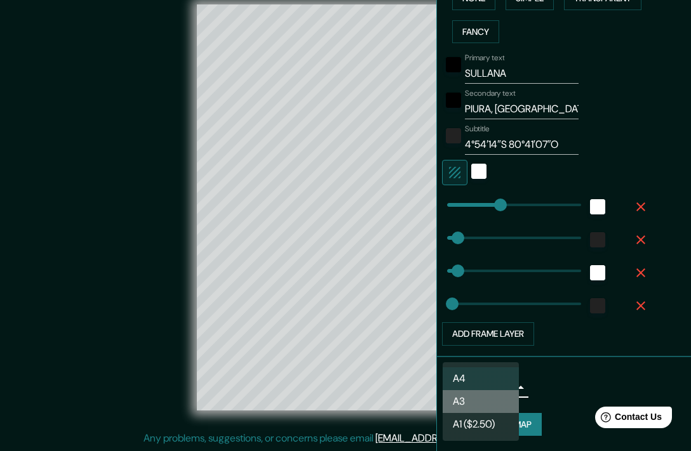
click at [478, 401] on li "A3" at bounding box center [481, 401] width 76 height 23
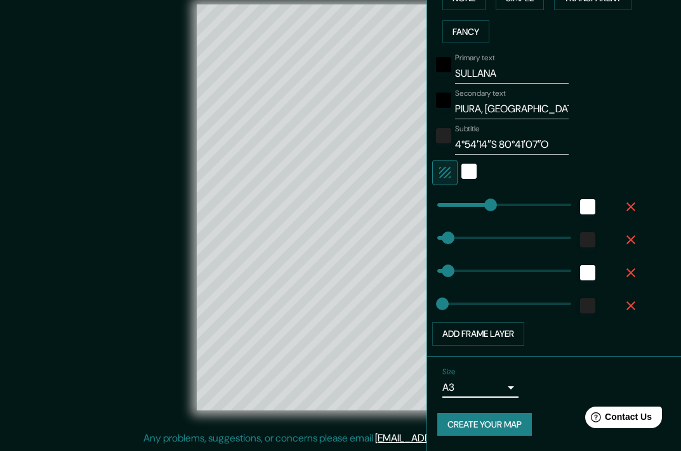
click at [497, 383] on body "Mappin Location Sullana, Piura, Peru Pins Style Layout Border Choose a border. …" at bounding box center [340, 209] width 681 height 451
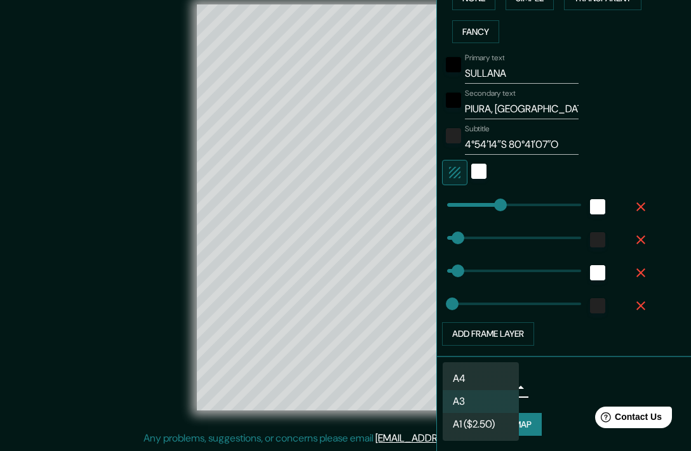
click at [561, 380] on div at bounding box center [345, 225] width 691 height 451
click at [497, 385] on body "Mappin Location Sullana, Piura, Peru Pins Style Layout Border Choose a border. …" at bounding box center [345, 209] width 691 height 451
click at [492, 377] on li "A4" at bounding box center [481, 379] width 76 height 23
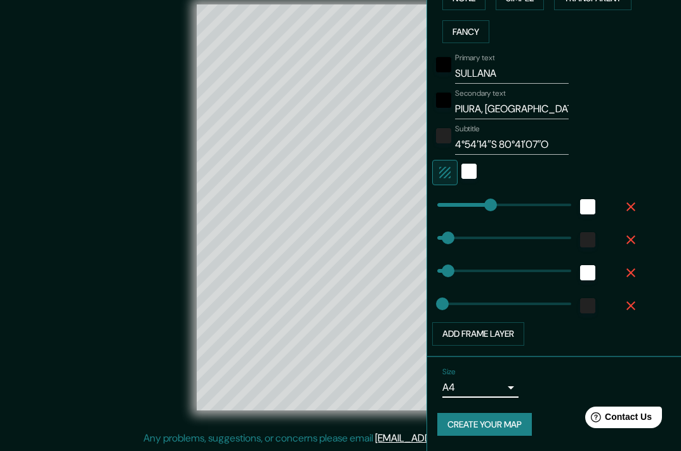
click at [510, 421] on button "Create your map" at bounding box center [484, 424] width 95 height 23
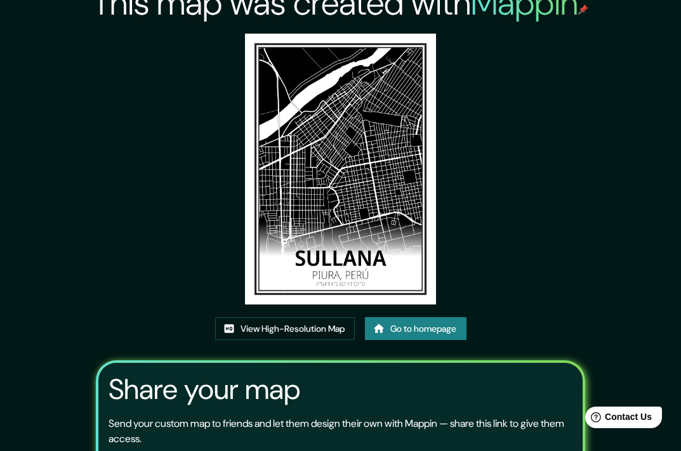
scroll to position [130, 0]
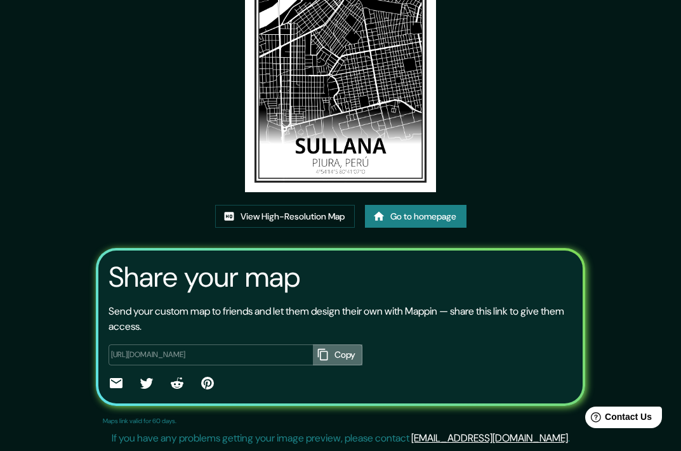
click at [313, 355] on button "Copy" at bounding box center [338, 355] width 50 height 21
click at [328, 215] on link "View High-Resolution Map" at bounding box center [285, 216] width 140 height 23
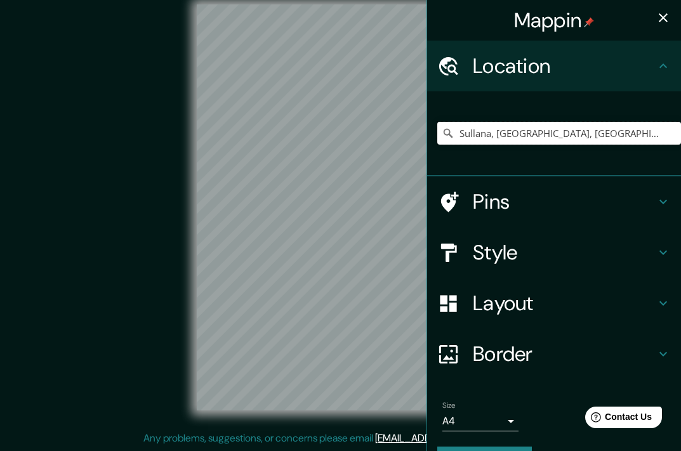
click at [564, 131] on input "Sullana, Piura, Peru" at bounding box center [559, 133] width 244 height 23
drag, startPoint x: 542, startPoint y: 136, endPoint x: 481, endPoint y: 147, distance: 62.6
click at [481, 147] on div "Sullana, Piura, Peru" at bounding box center [559, 133] width 244 height 63
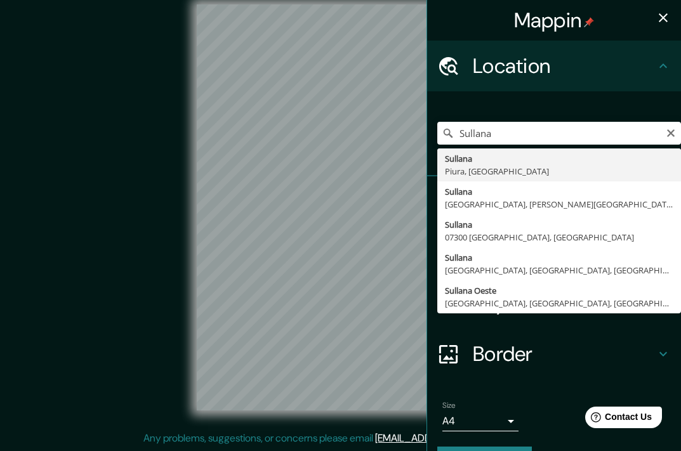
type input "Sullana, Piura, Peru"
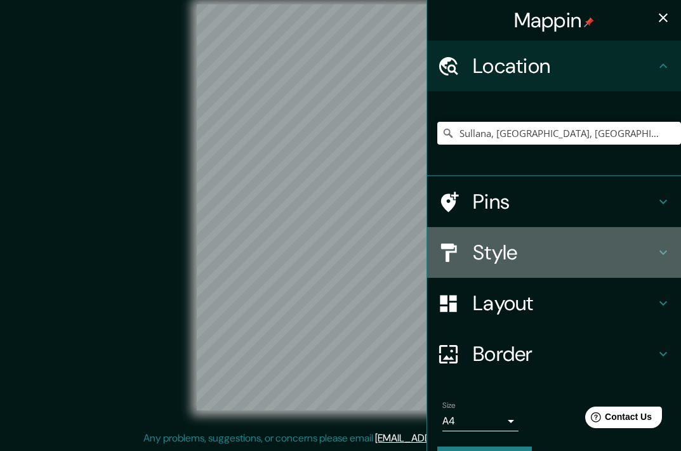
click at [571, 255] on h4 "Style" at bounding box center [564, 252] width 183 height 25
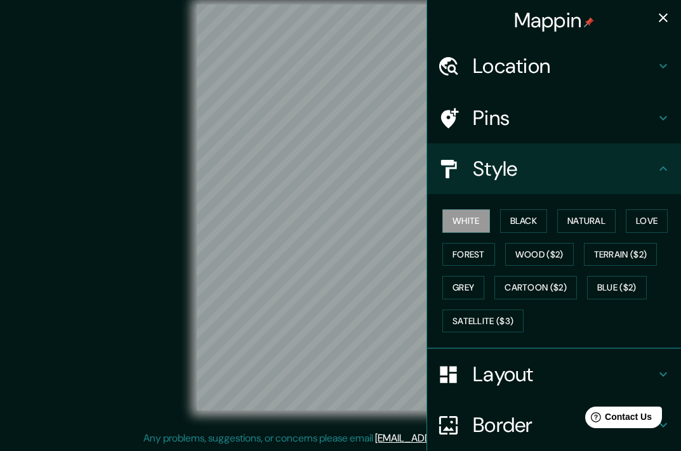
click at [607, 164] on h4 "Style" at bounding box center [564, 168] width 183 height 25
click at [542, 380] on h4 "Layout" at bounding box center [564, 374] width 183 height 25
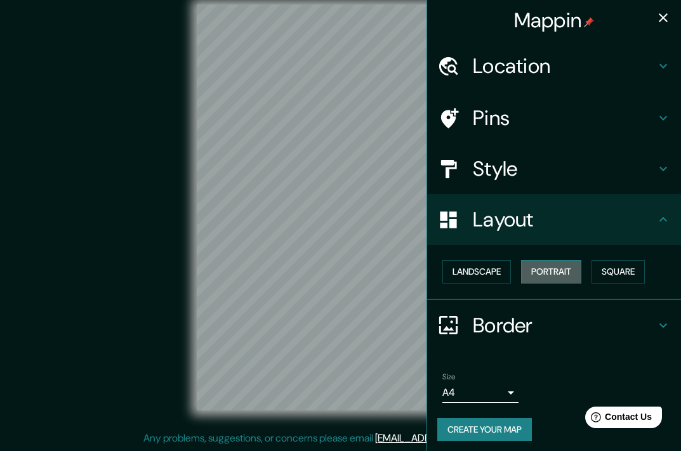
click at [552, 273] on button "Portrait" at bounding box center [551, 271] width 60 height 23
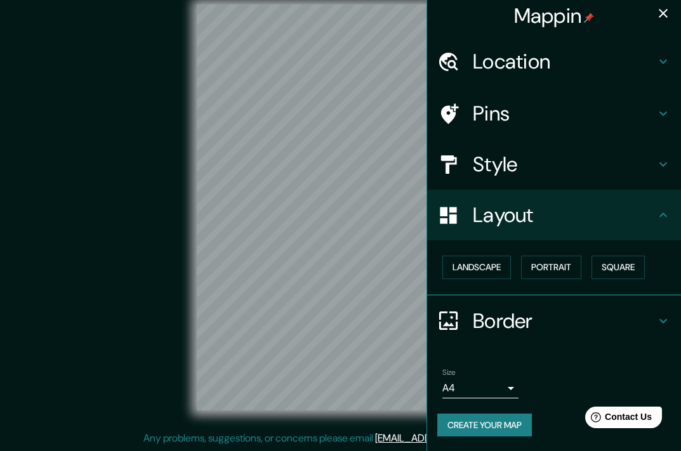
scroll to position [5, 0]
click at [568, 318] on h4 "Border" at bounding box center [564, 320] width 183 height 25
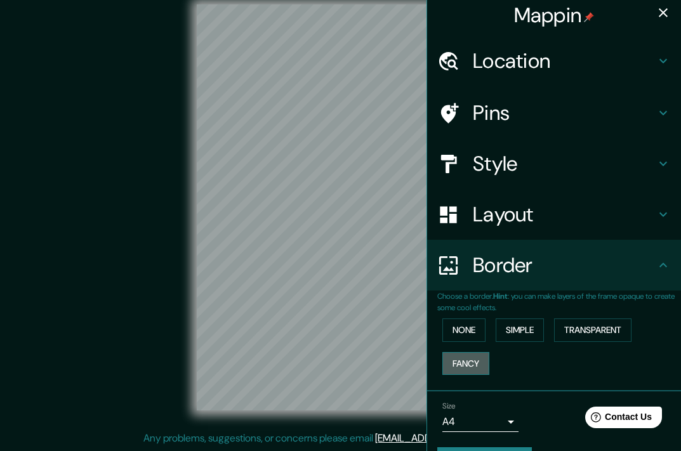
click at [471, 364] on button "Fancy" at bounding box center [466, 363] width 47 height 23
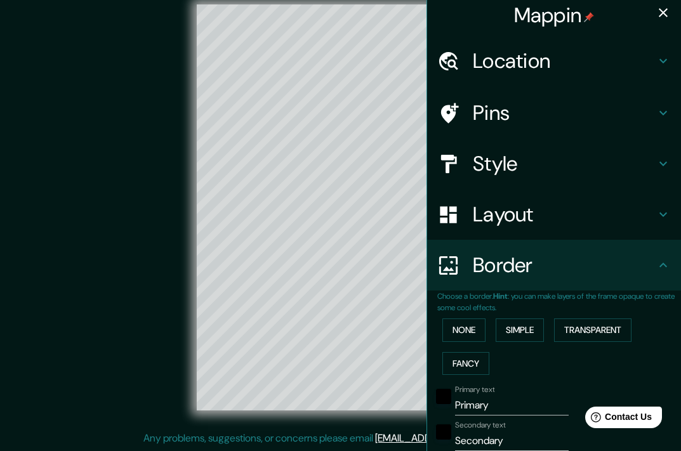
click at [656, 10] on icon "button" at bounding box center [663, 12] width 15 height 15
type input "181"
type input "36"
type input "18"
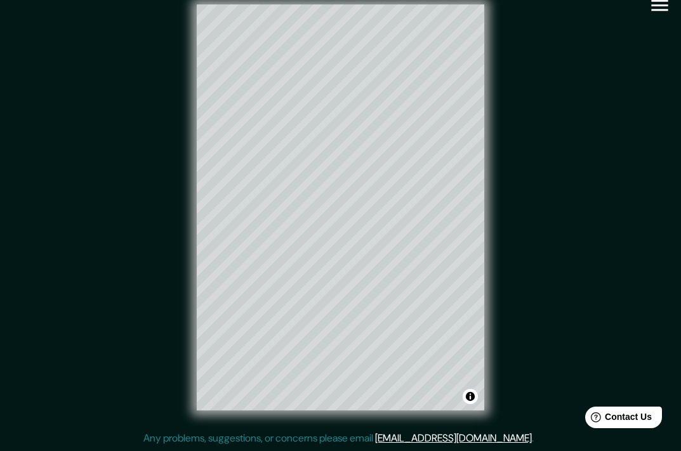
click at [665, 4] on icon "button" at bounding box center [660, 5] width 22 height 22
type input "181"
type input "36"
type input "18"
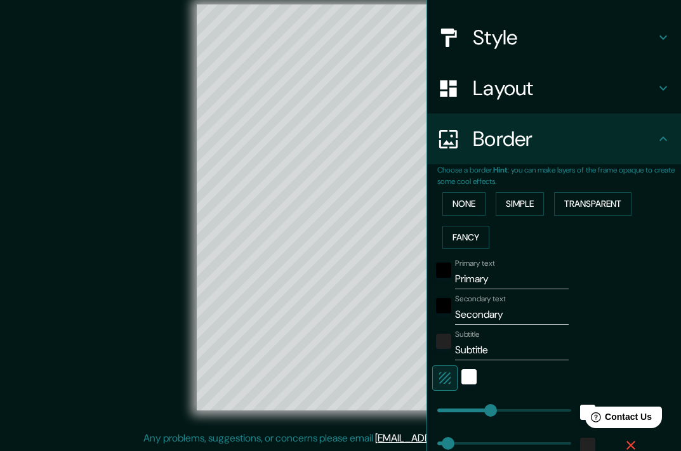
scroll to position [323, 0]
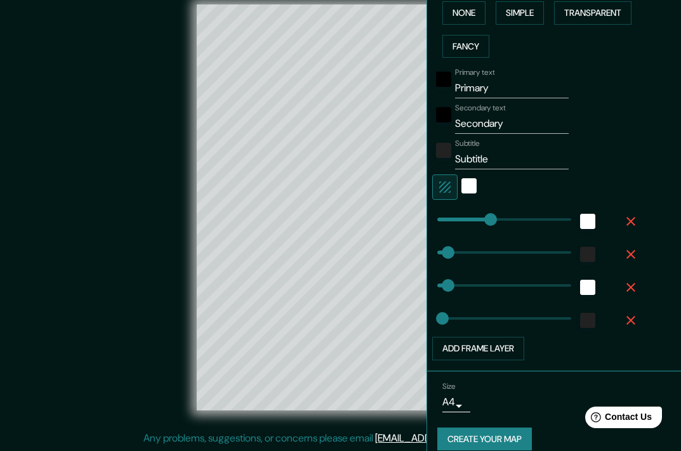
click at [483, 91] on input "Primary" at bounding box center [512, 88] width 114 height 20
type input "S"
type input "181"
type input "36"
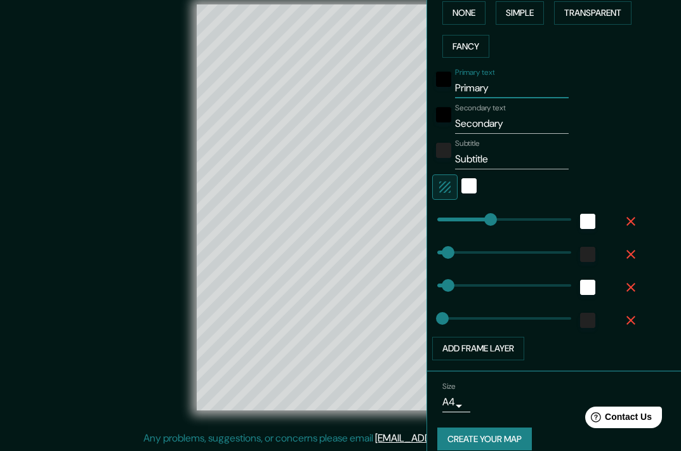
type input "36"
type input "18"
type input "SU"
type input "181"
type input "36"
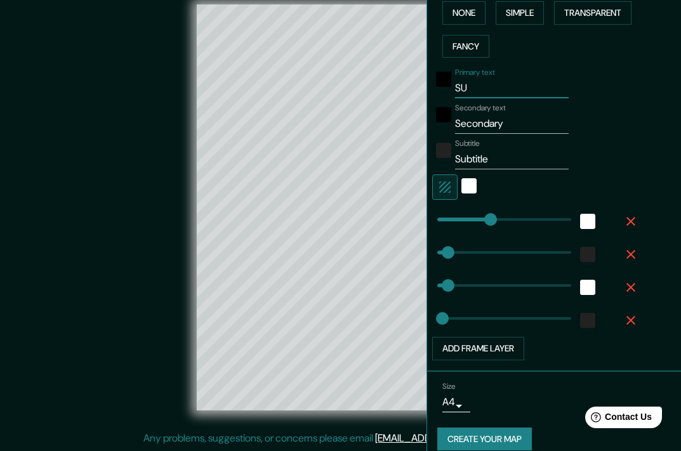
type input "36"
type input "18"
type input "SUL"
type input "181"
type input "36"
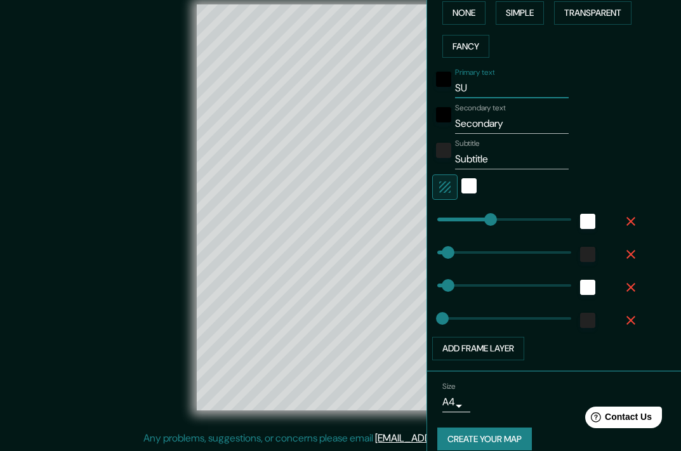
type input "36"
type input "18"
type input "SULL"
type input "181"
type input "36"
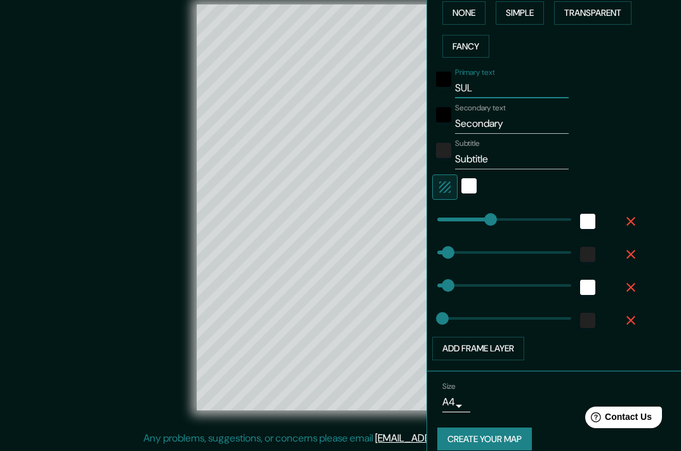
type input "36"
type input "18"
type input "SULLA"
type input "181"
type input "36"
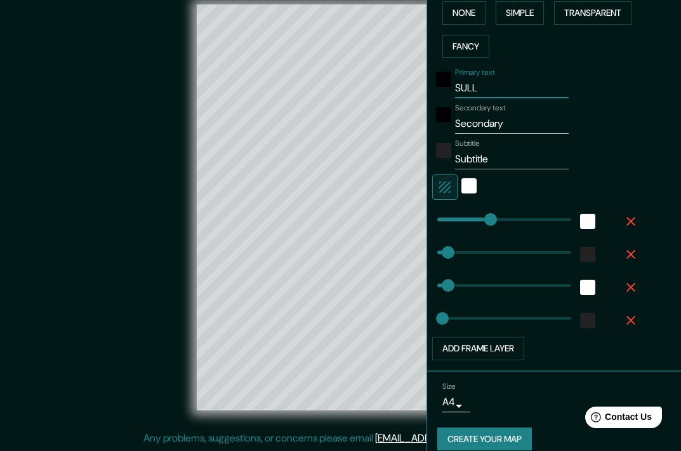
type input "36"
type input "18"
type input "SULLAN"
type input "181"
type input "36"
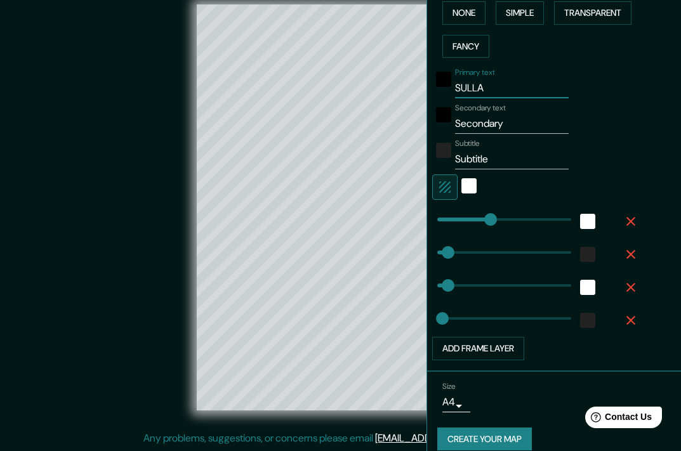
type input "36"
type input "18"
type input "SULLANA"
type input "181"
type input "36"
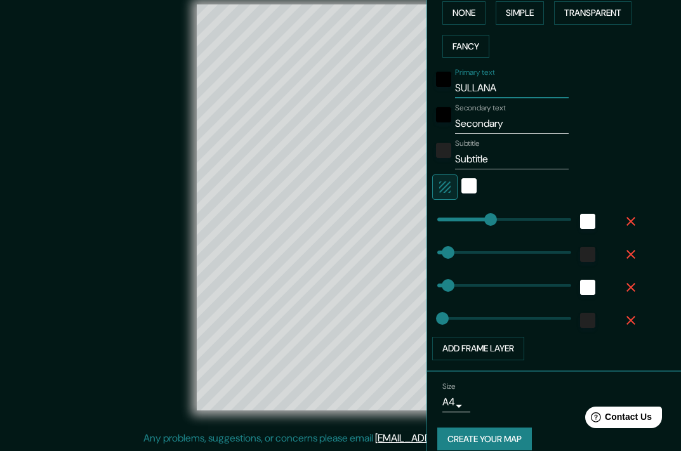
type input "36"
type input "18"
type input "SULLANA"
click at [481, 123] on input "Secondary" at bounding box center [512, 124] width 114 height 20
click at [385, 131] on div "Mappin Location Sullana, Piura, Peru Pins Style Layout Border Choose a border. …" at bounding box center [340, 217] width 681 height 467
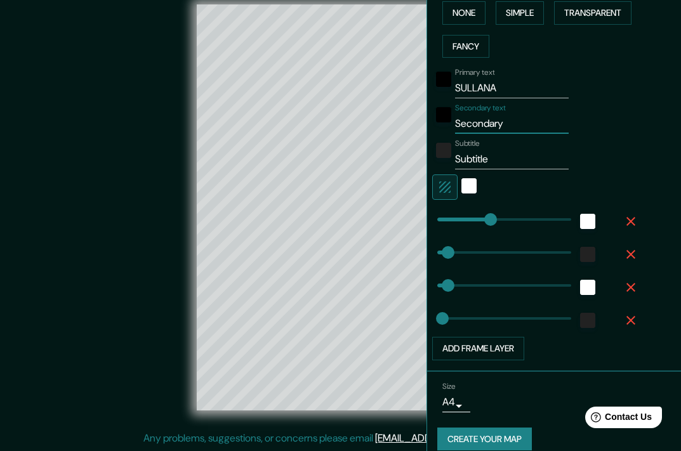
type input "P"
type input "181"
type input "36"
type input "18"
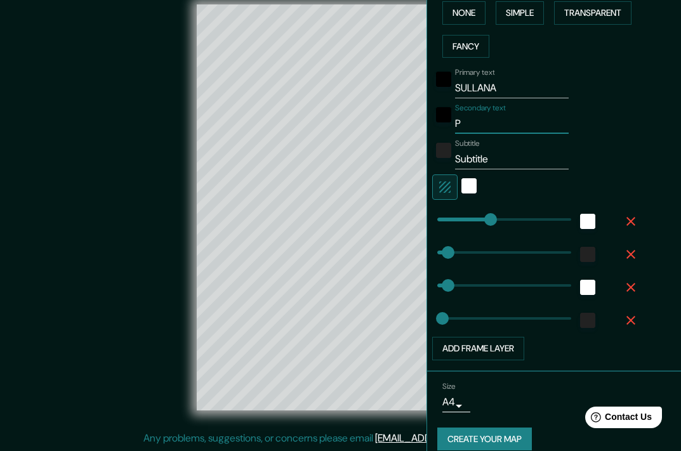
type input "PI"
type input "181"
type input "36"
type input "18"
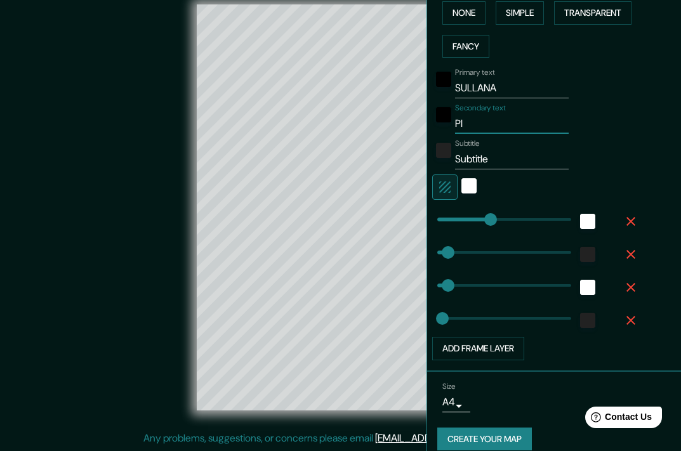
type input "PIU"
type input "181"
type input "36"
type input "18"
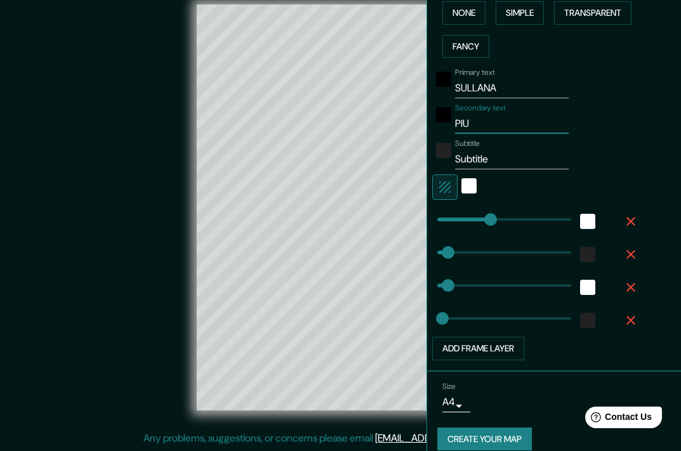
type input "PIUR"
type input "181"
type input "36"
type input "18"
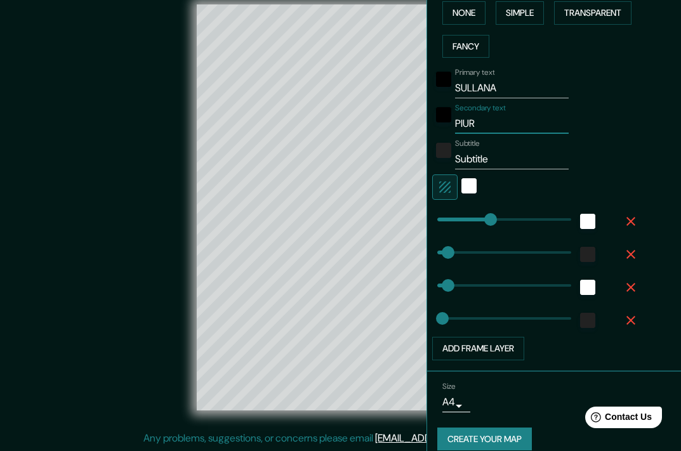
type input "PIURA"
type input "181"
type input "36"
type input "18"
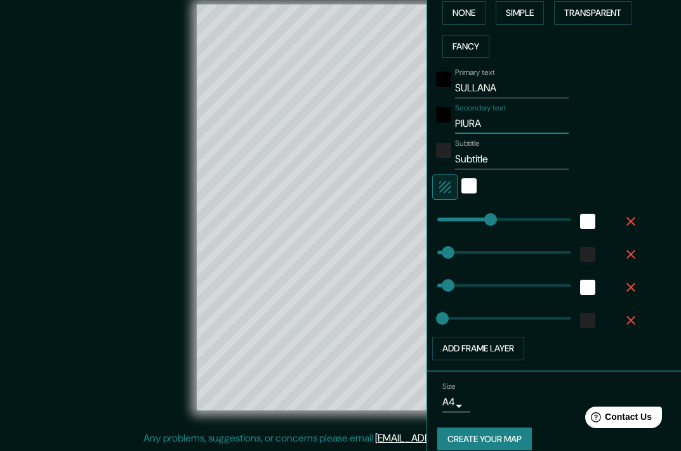
type input "PIURA,"
type input "181"
type input "36"
type input "18"
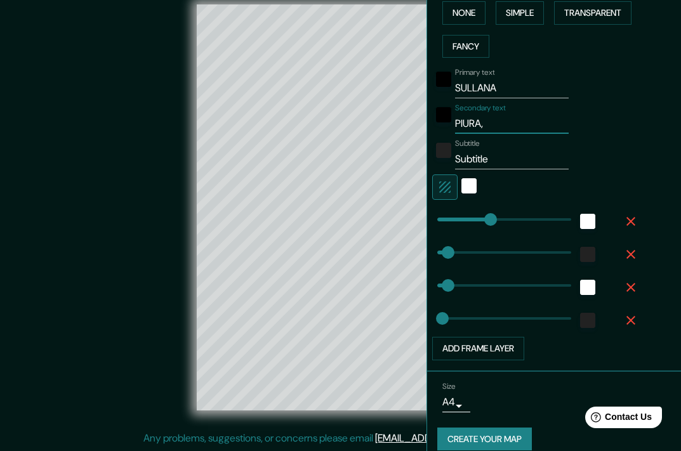
type input "PIURA,"
type input "181"
type input "36"
type input "18"
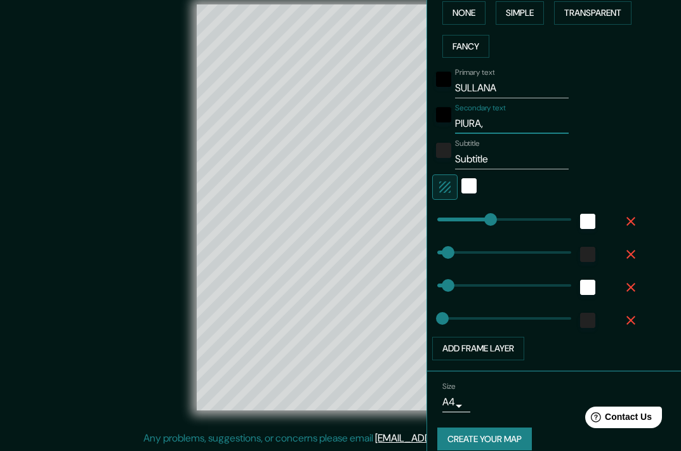
type input "PIURA, P"
type input "181"
type input "36"
type input "18"
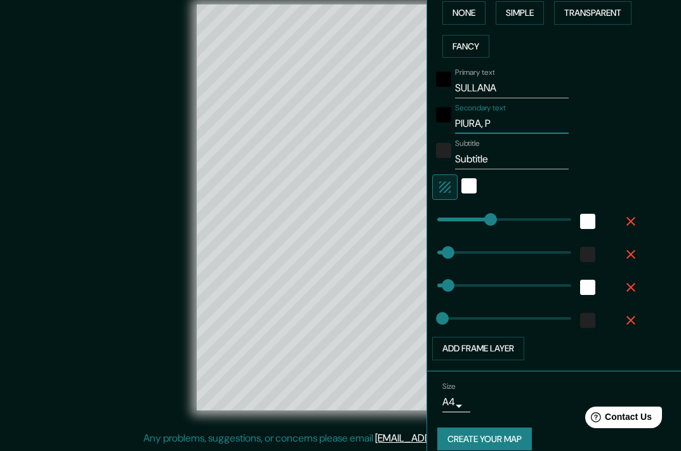
type input "PIURA, PE"
type input "181"
type input "36"
type input "18"
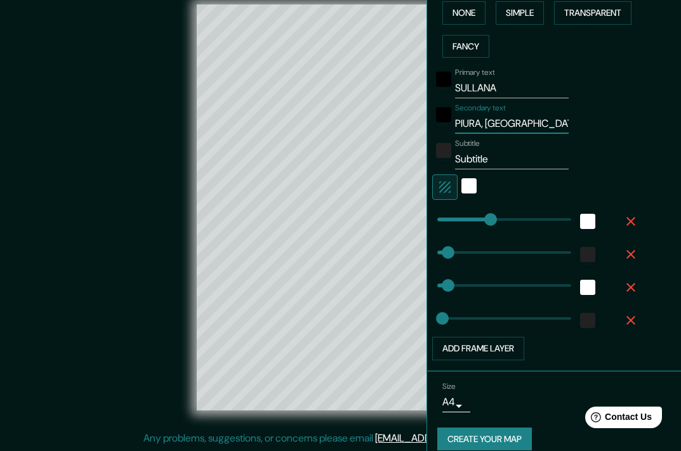
type input "PIURA, PER"
type input "181"
type input "36"
type input "18"
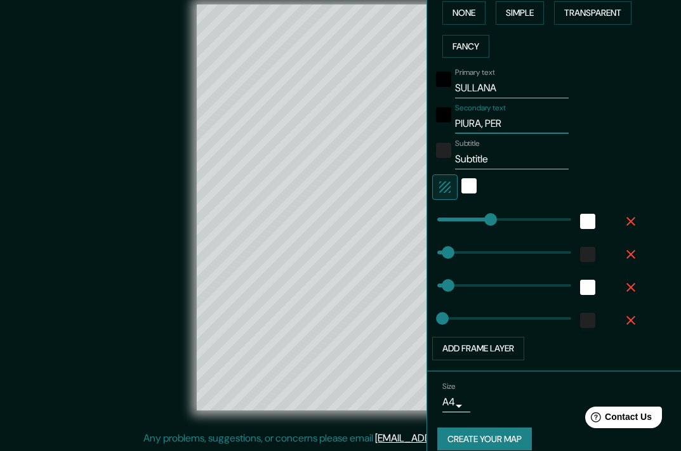
type input "PIURA, PERU"
type input "181"
type input "36"
type input "18"
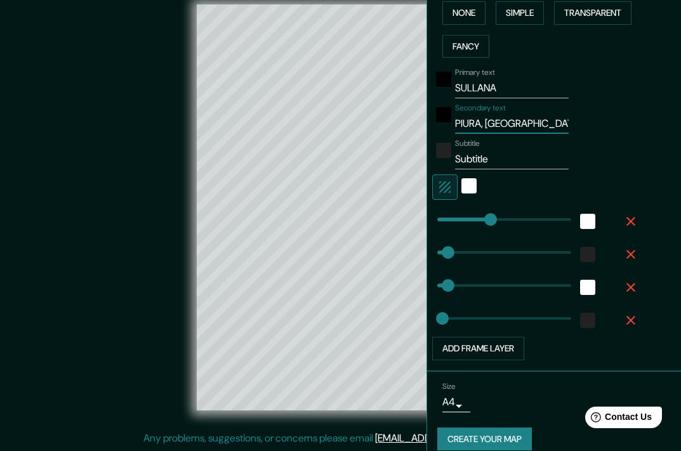
click at [495, 124] on input "PIURA, PERU" at bounding box center [512, 124] width 114 height 20
paste input "erú"
type input "PIURA, Perú"
type input "181"
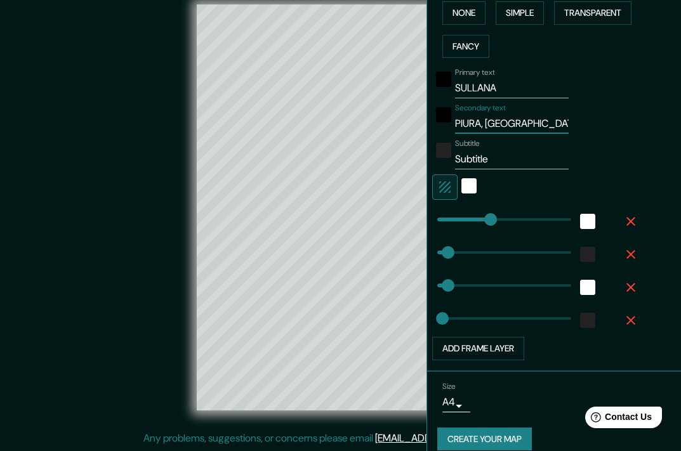
type input "36"
type input "18"
type input "PIURA, Perú"
type input "181"
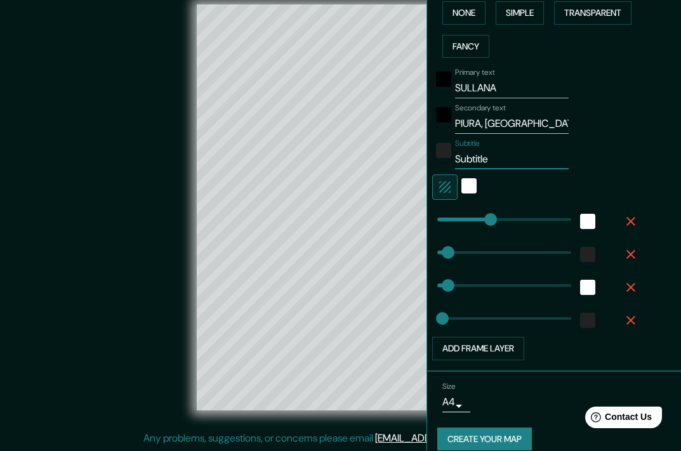
click at [400, 164] on div "Mappin Location Sullana, Piura, Peru Pins Style Layout Border Choose a border. …" at bounding box center [340, 217] width 681 height 467
paste input "4°54′14″S 80°41′07″O"
type input "4°54′14″S 80°41′07″O"
type input "181"
type input "36"
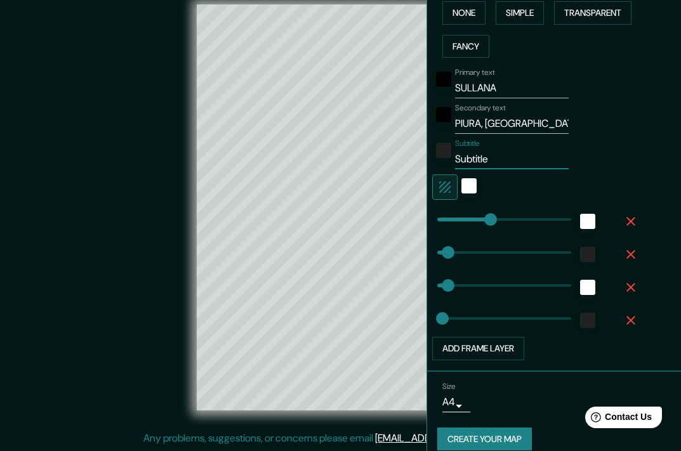
type input "36"
type input "18"
type input "4°54′14″S 80°41′07″O"
click at [604, 127] on div "Secondary text PIURA, Perú" at bounding box center [536, 118] width 208 height 30
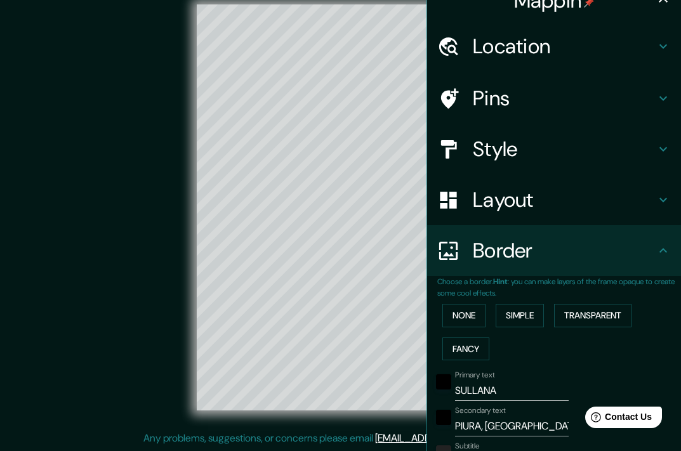
scroll to position [0, 0]
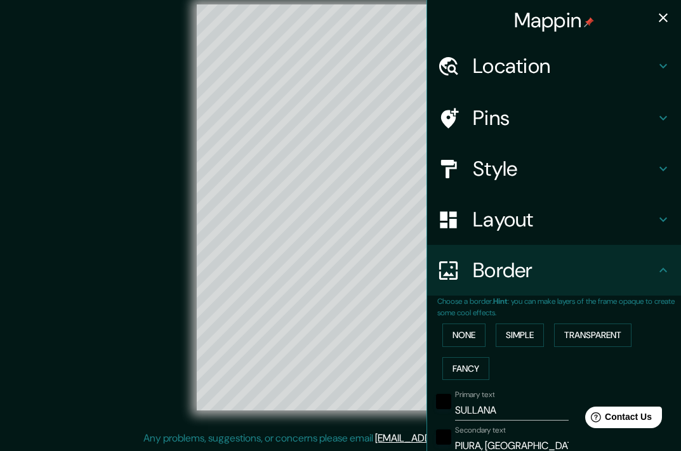
click at [655, 25] on button "button" at bounding box center [663, 17] width 25 height 25
type input "181"
type input "36"
type input "18"
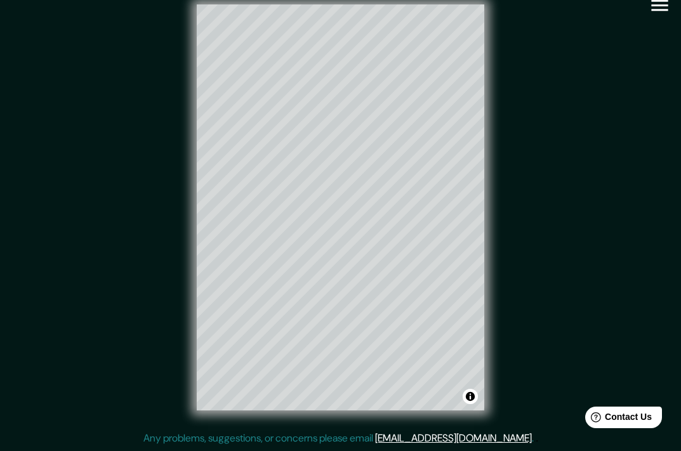
click at [662, 10] on icon "button" at bounding box center [659, 5] width 17 height 11
type input "181"
type input "36"
type input "18"
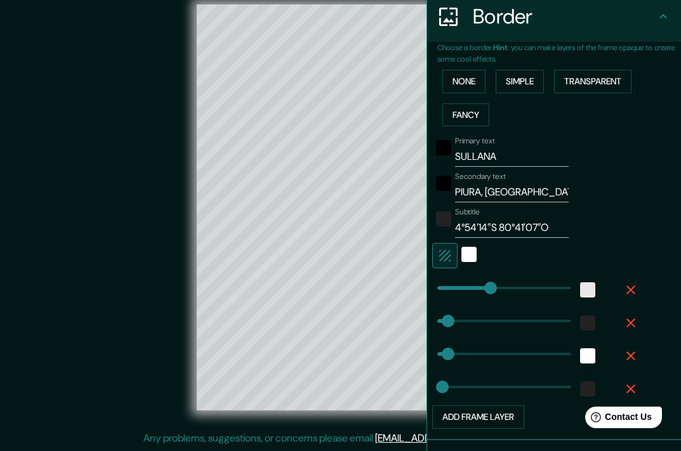
scroll to position [337, 0]
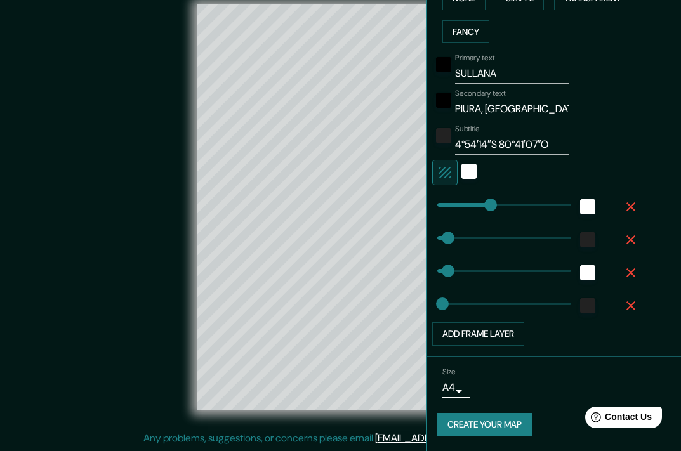
click at [494, 417] on button "Create your map" at bounding box center [484, 424] width 95 height 23
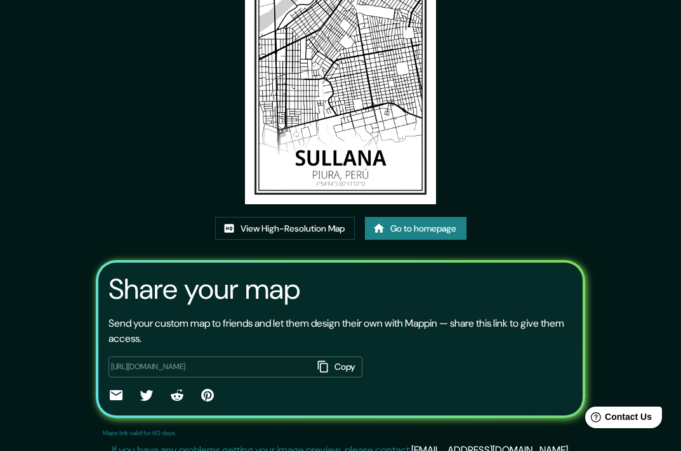
scroll to position [130, 0]
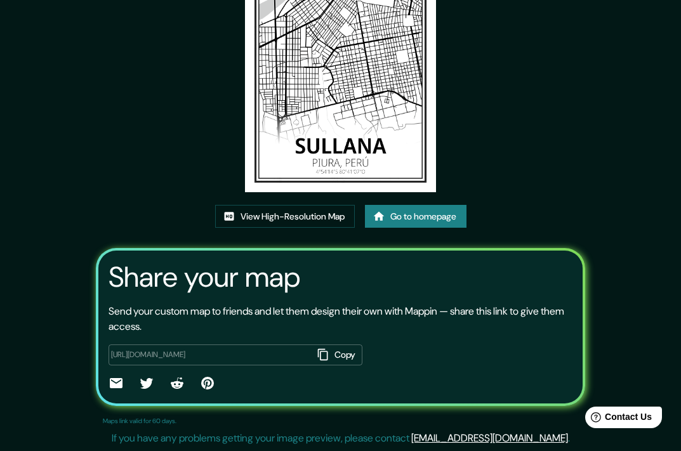
click at [318, 361] on button "Copy" at bounding box center [338, 355] width 50 height 21
drag, startPoint x: 333, startPoint y: 93, endPoint x: 554, endPoint y: 156, distance: 230.3
click at [554, 156] on div "This map was created with Mappin View High-Resolution Map Go to homepage Share …" at bounding box center [341, 160] width 516 height 581
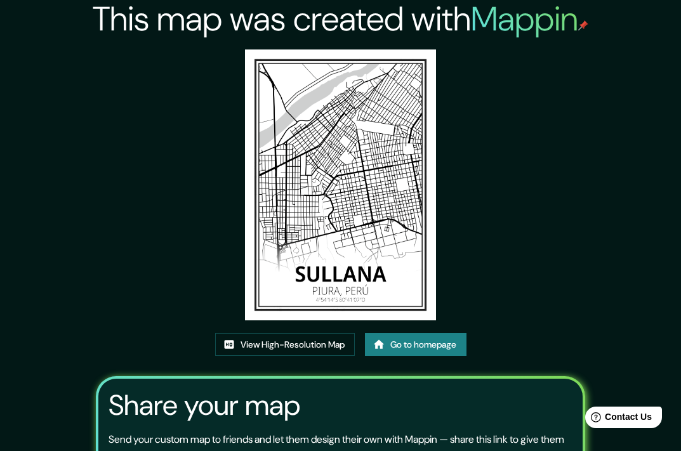
scroll to position [0, 0]
